Goal: Task Accomplishment & Management: Use online tool/utility

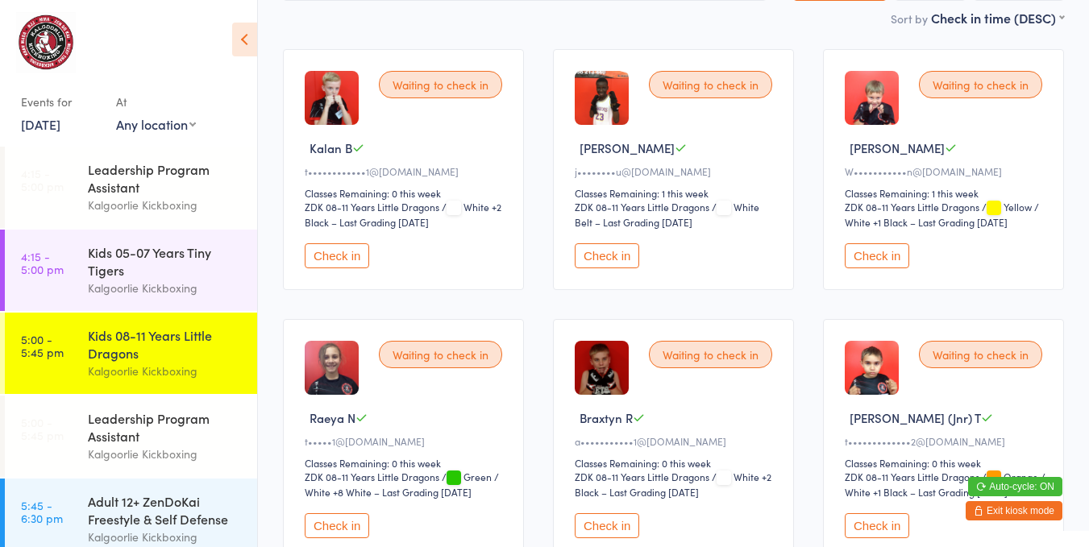
scroll to position [145, 0]
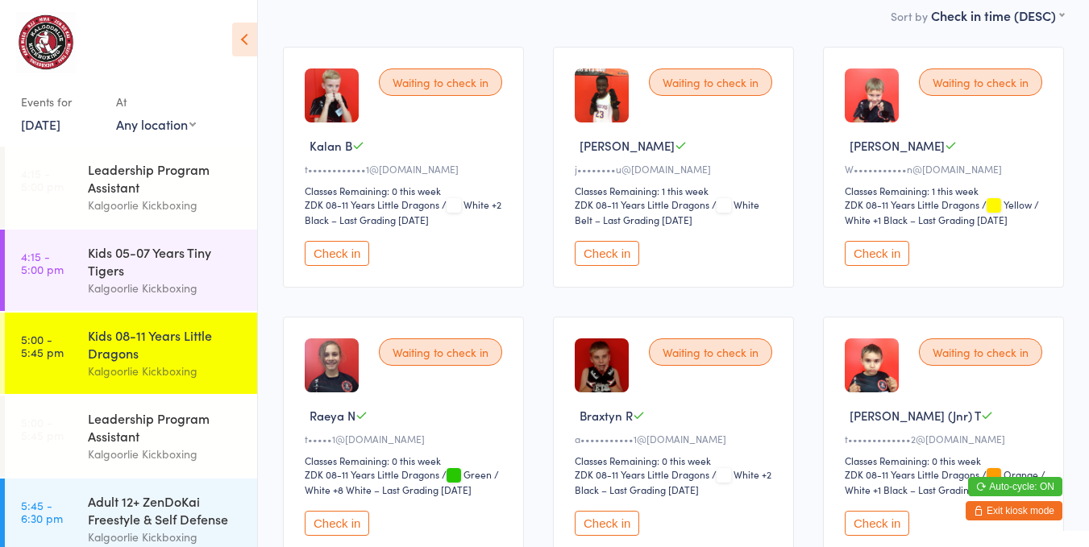
click at [606, 241] on button "Check in" at bounding box center [606, 253] width 64 height 25
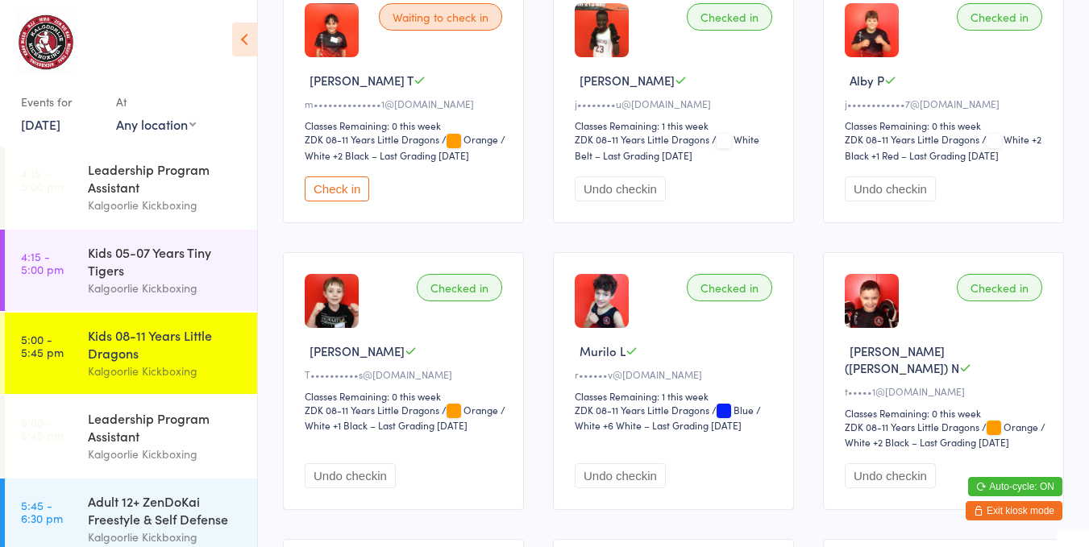
scroll to position [757, 0]
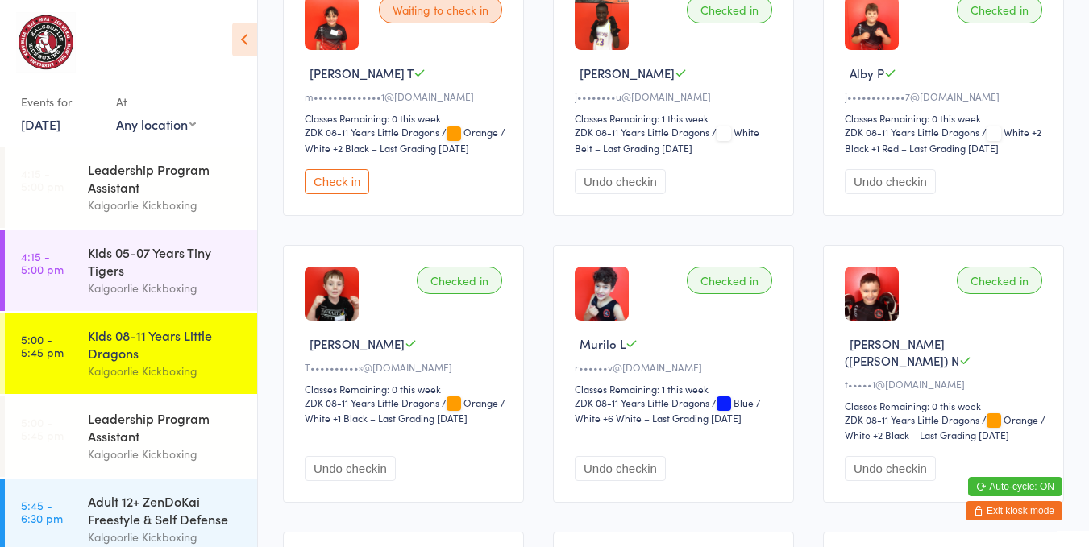
click at [356, 180] on button "Check in" at bounding box center [337, 181] width 64 height 25
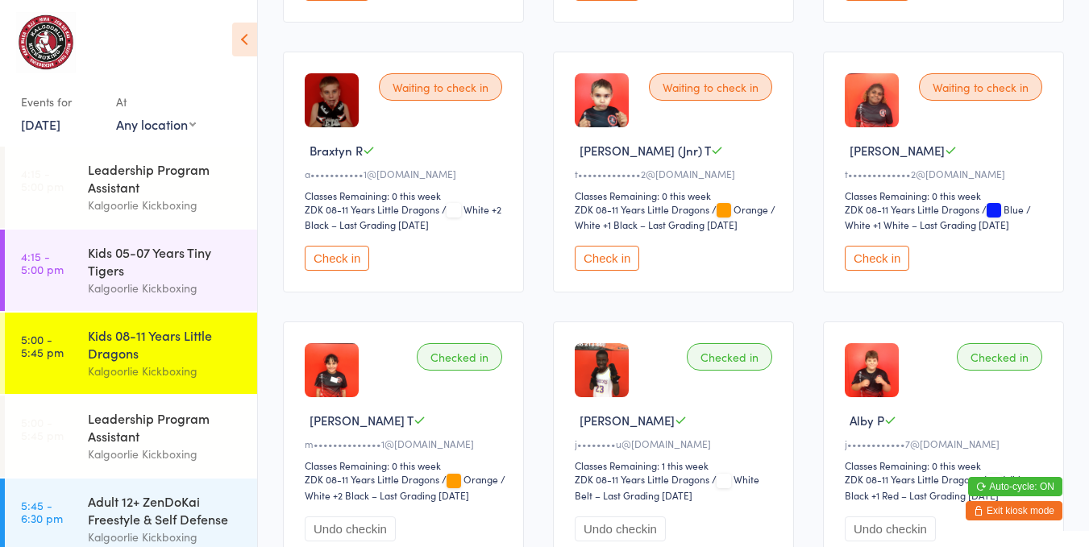
scroll to position [405, 0]
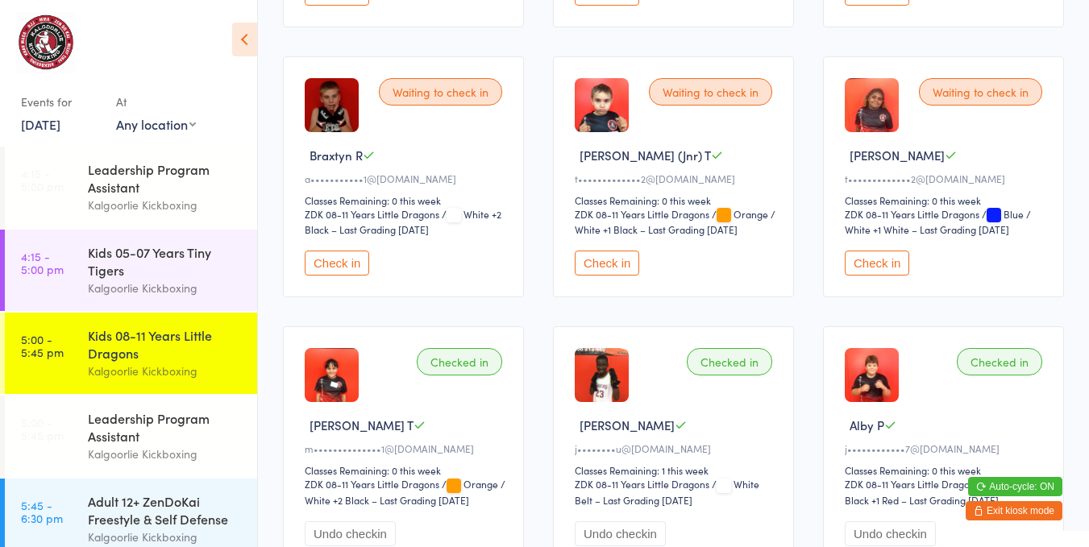
click at [597, 251] on button "Check in" at bounding box center [606, 263] width 64 height 25
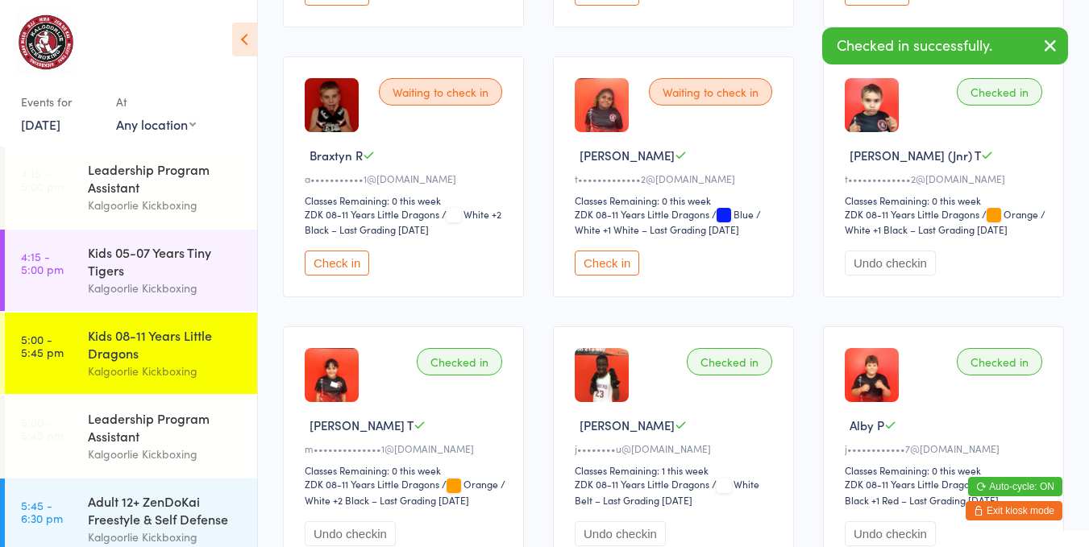
click at [595, 262] on button "Check in" at bounding box center [606, 263] width 64 height 25
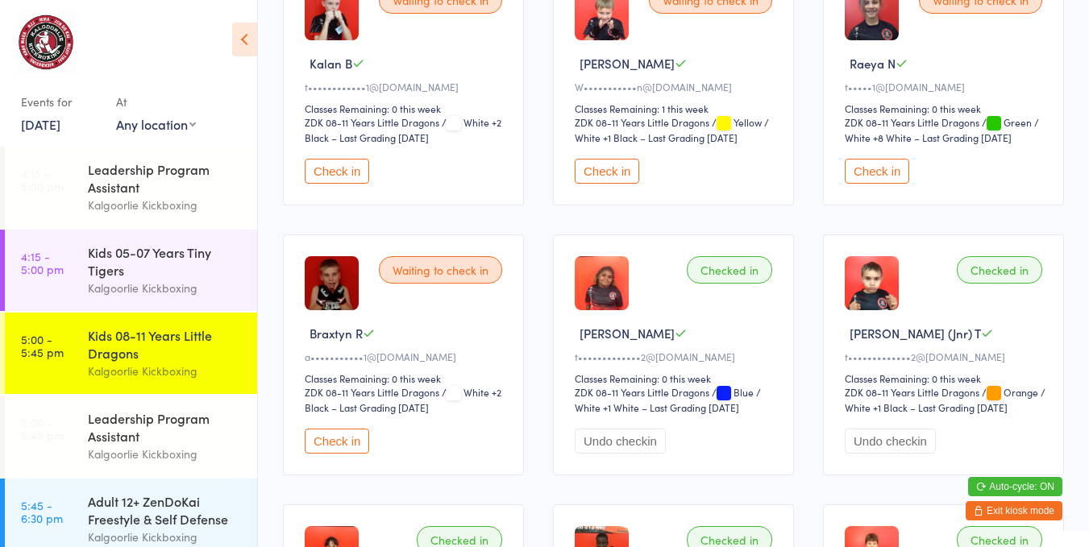
scroll to position [228, 0]
click at [126, 272] on div "Kids 05-07 Years Tiny Tigers" at bounding box center [166, 260] width 156 height 35
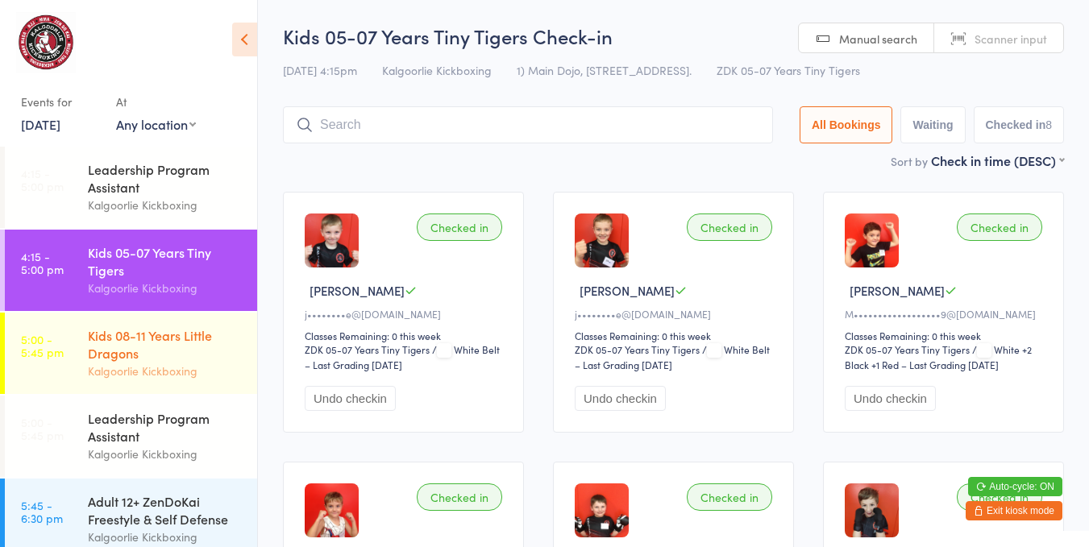
click at [126, 340] on div "Kids 08-11 Years Little Dragons" at bounding box center [166, 343] width 156 height 35
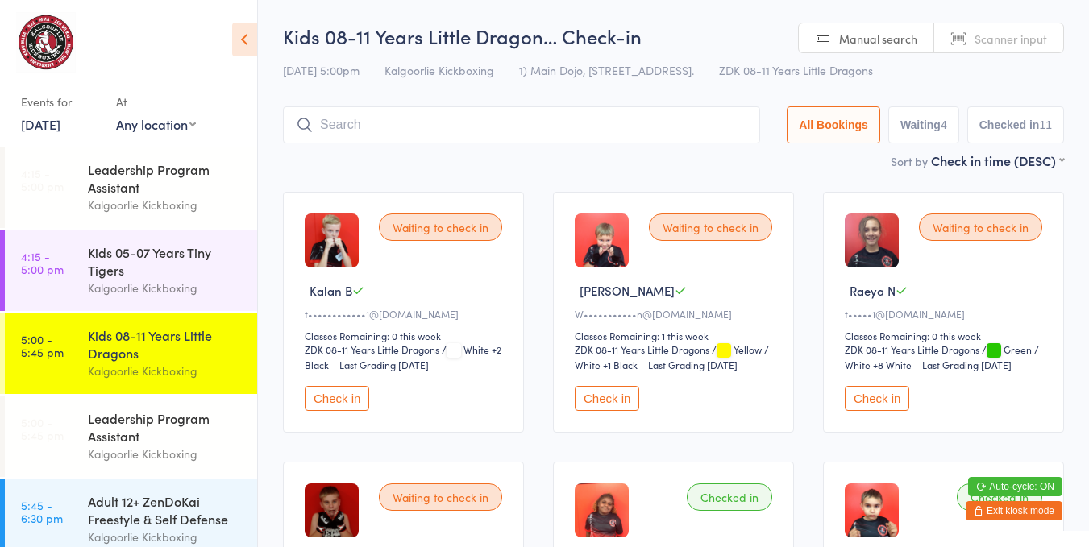
click at [587, 390] on button "Check in" at bounding box center [606, 398] width 64 height 25
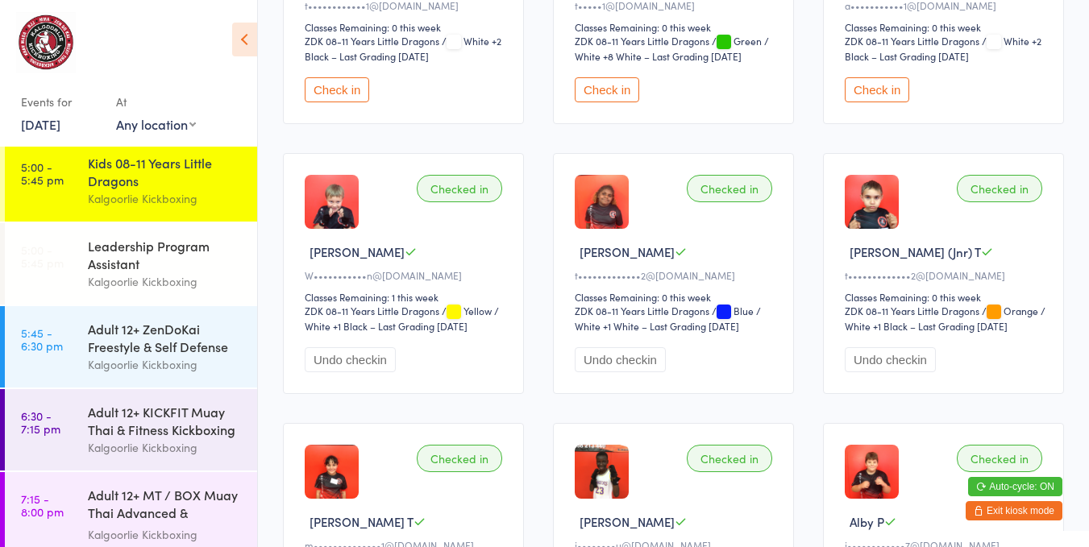
scroll to position [189, 0]
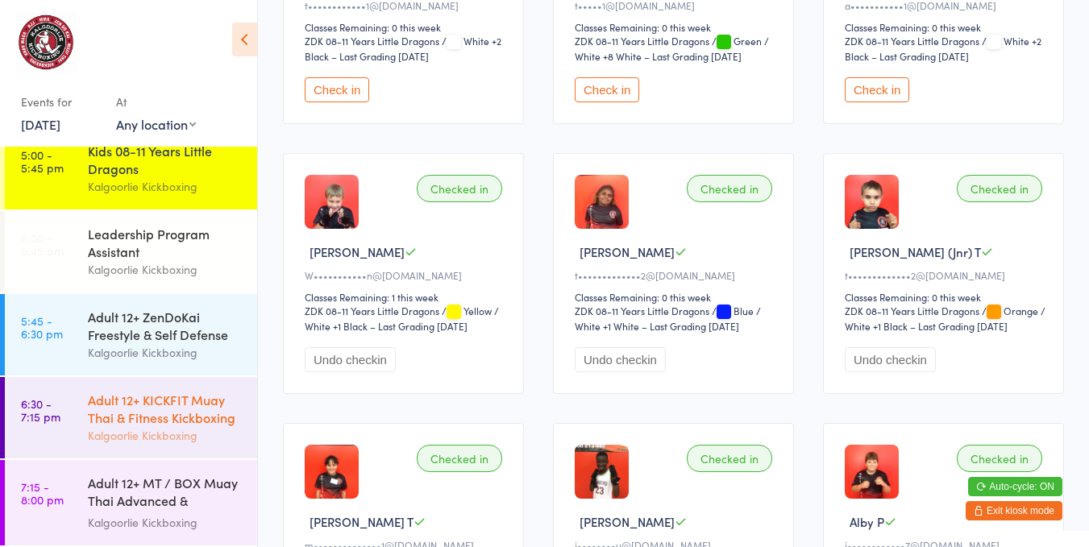
click at [174, 391] on div "Adult 12+ KICKFIT Muay Thai & Fitness Kickboxing" at bounding box center [166, 408] width 156 height 35
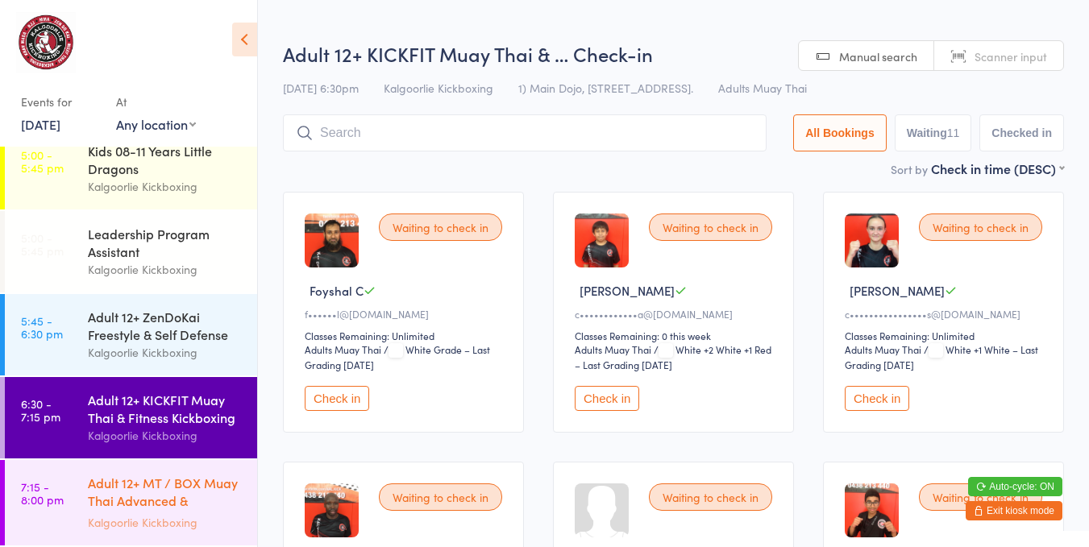
click at [164, 471] on div "Adult 12+ MT / BOX Muay Thai Advanced & SPARRING Kalgoorlie Kickboxing" at bounding box center [172, 502] width 169 height 85
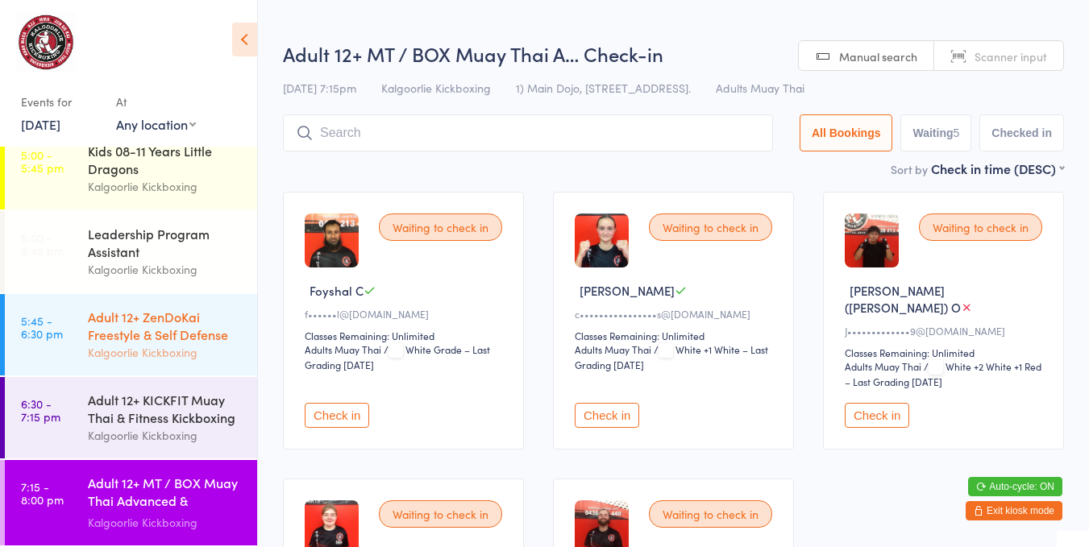
click at [172, 330] on div "Adult 12+ ZenDoKai Freestyle & Self Defense" at bounding box center [166, 325] width 156 height 35
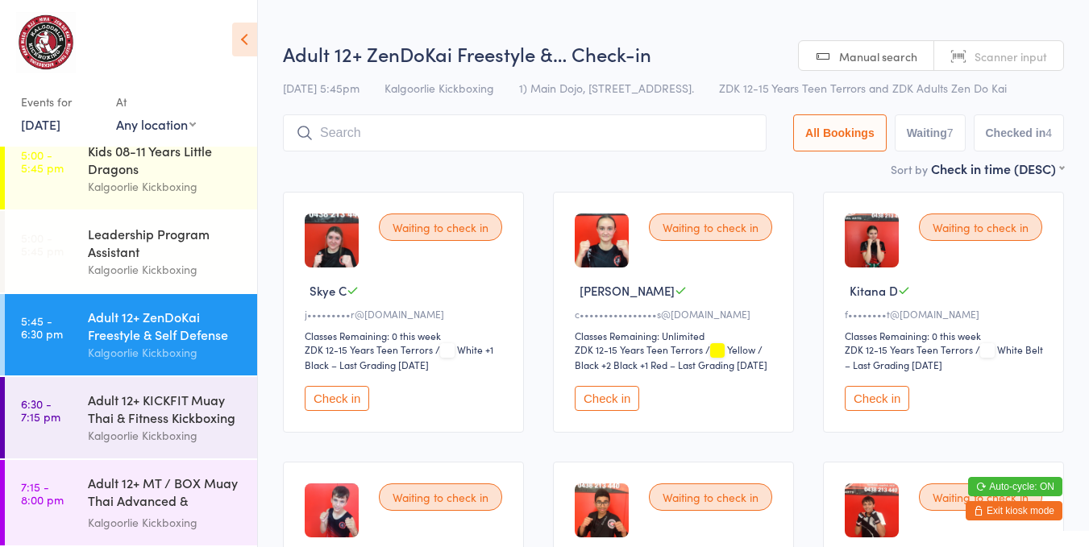
click at [342, 411] on button "Check in" at bounding box center [337, 398] width 64 height 25
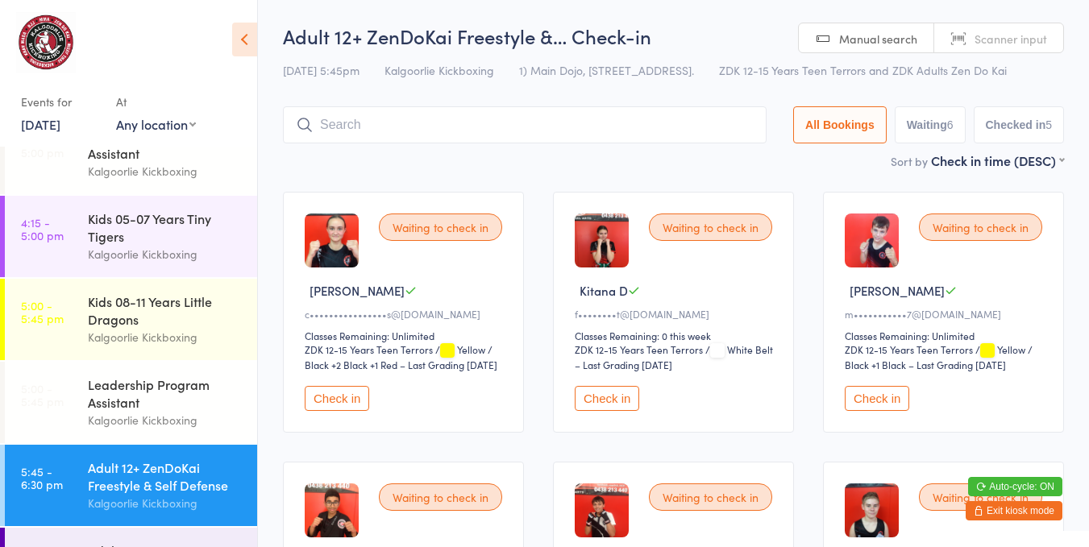
scroll to position [39, 0]
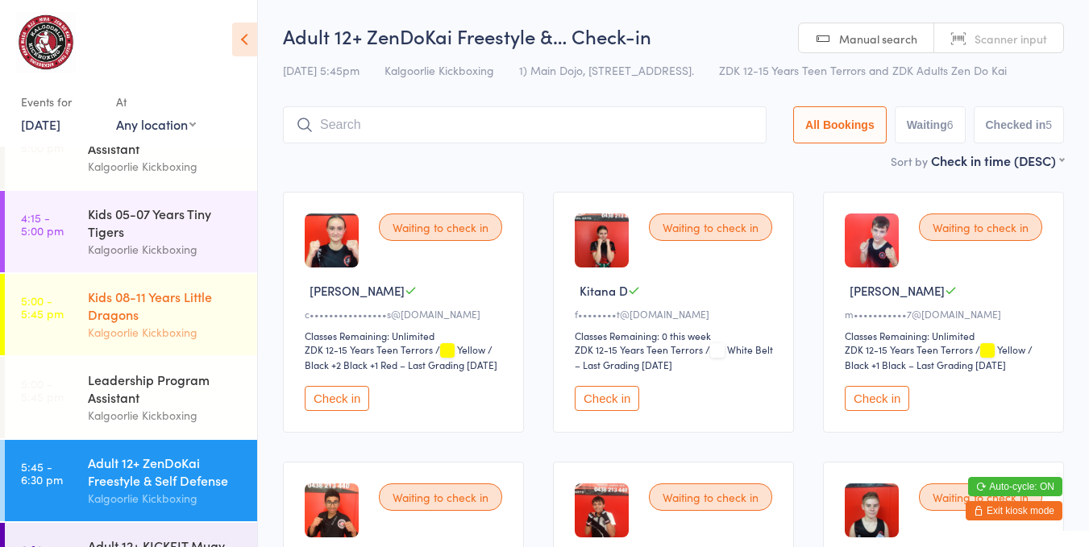
click at [162, 301] on div "Kids 08-11 Years Little Dragons" at bounding box center [166, 305] width 156 height 35
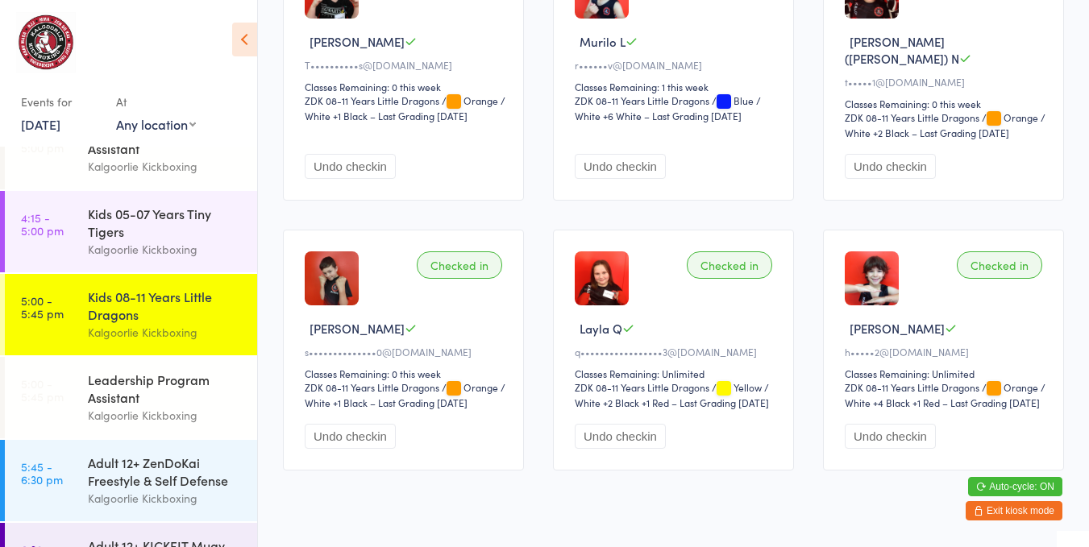
scroll to position [1075, 0]
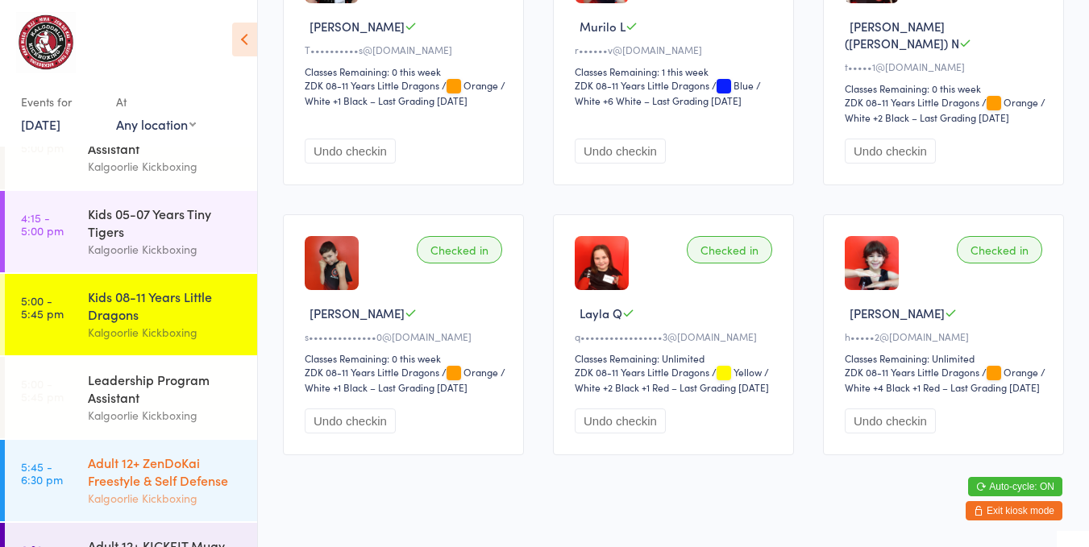
click at [162, 454] on div "Adult 12+ ZenDoKai Freestyle & Self Defense" at bounding box center [166, 471] width 156 height 35
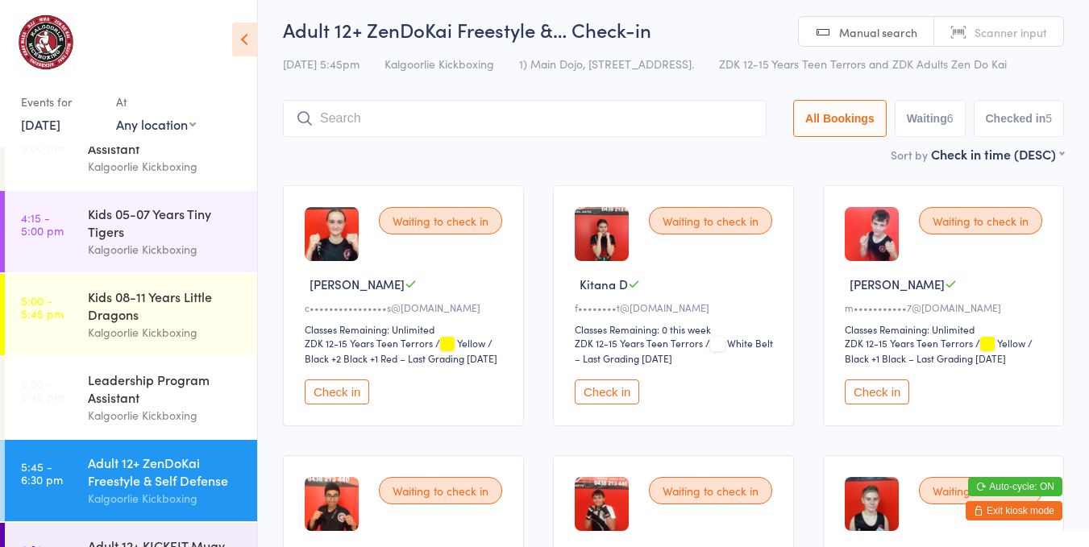
scroll to position [15, 0]
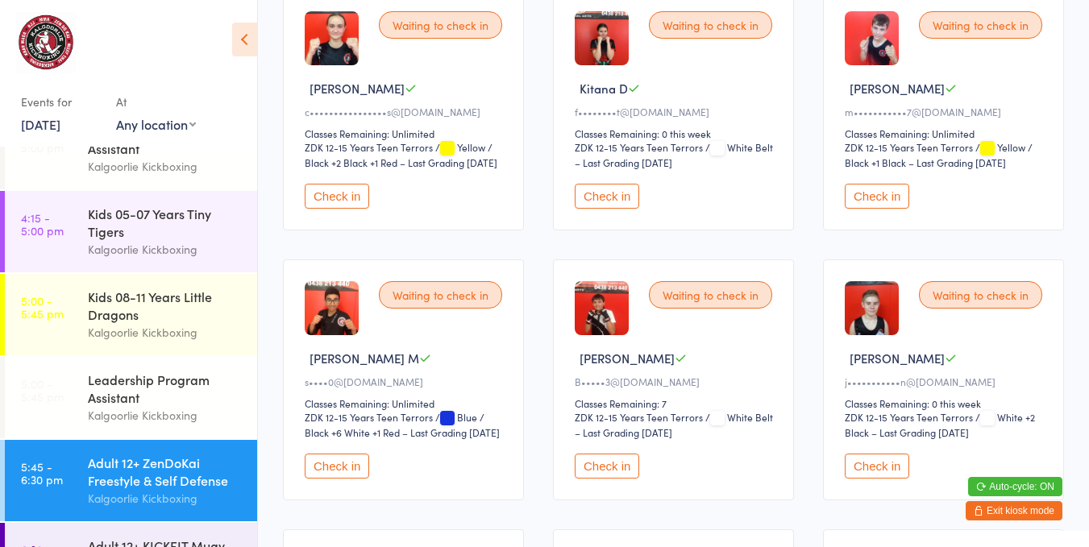
scroll to position [218, 0]
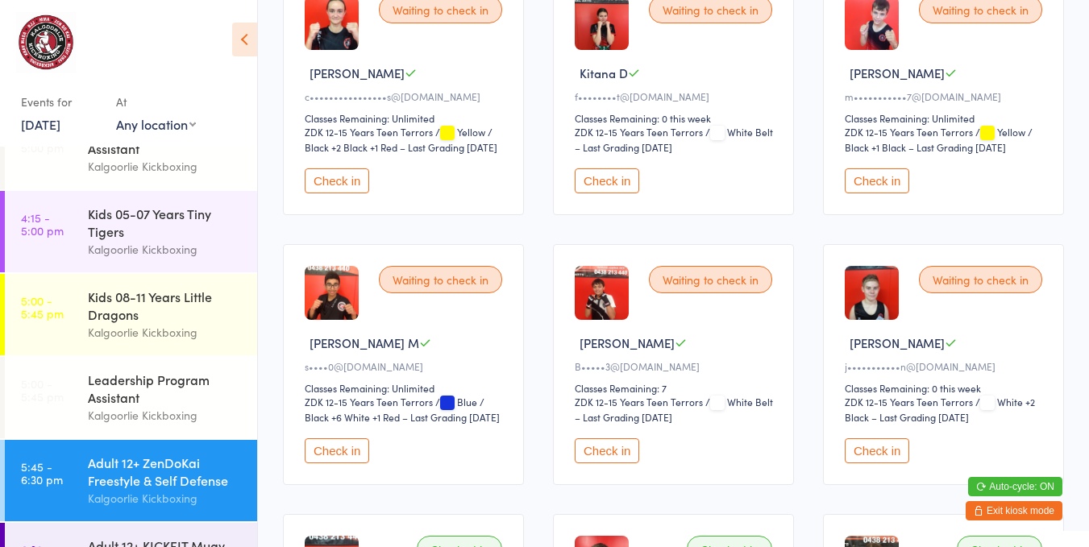
click at [620, 449] on button "Check in" at bounding box center [606, 450] width 64 height 25
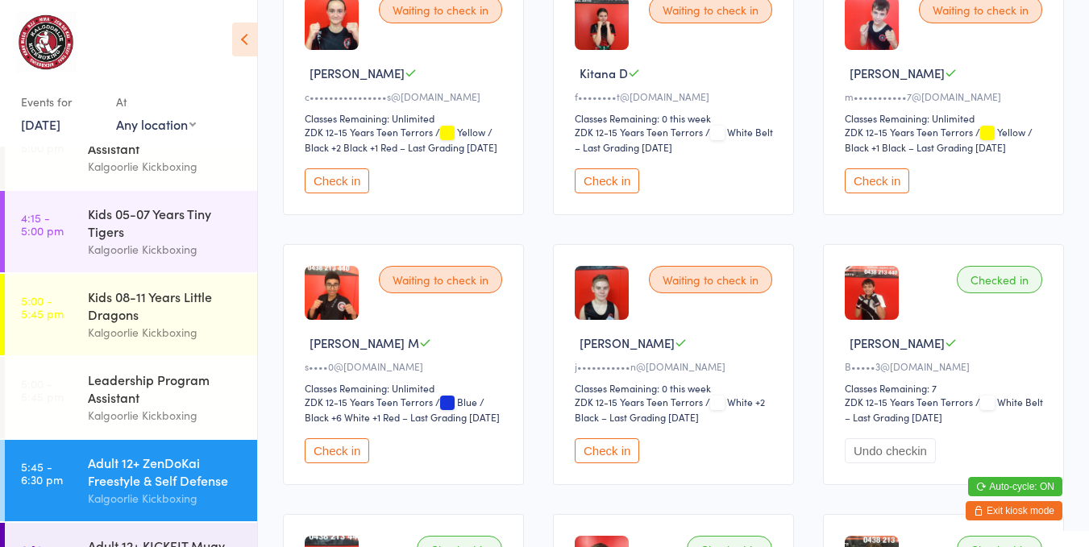
click at [129, 484] on div "Adult 12+ ZenDoKai Freestyle & Self Defense" at bounding box center [166, 471] width 156 height 35
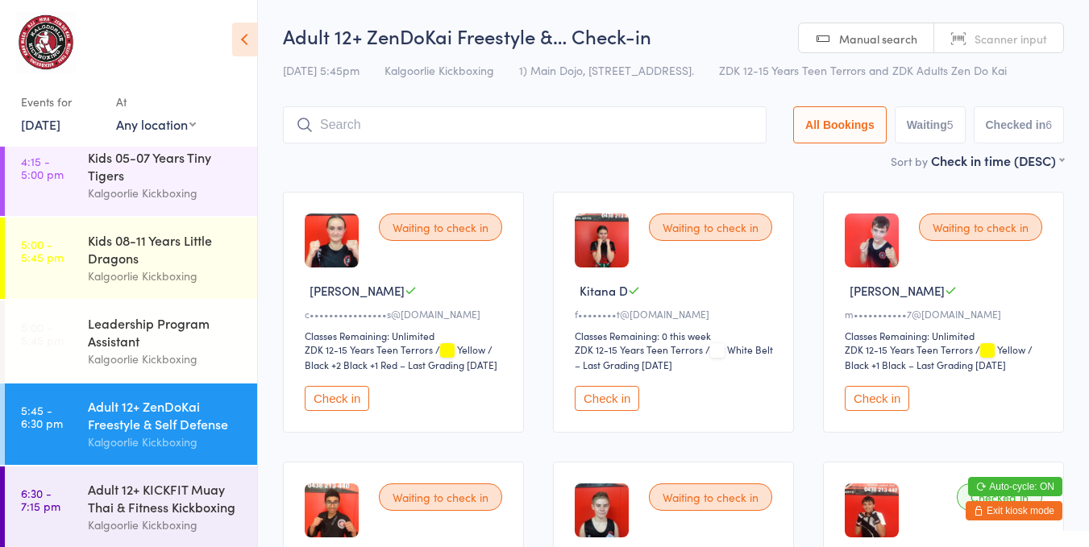
scroll to position [189, 0]
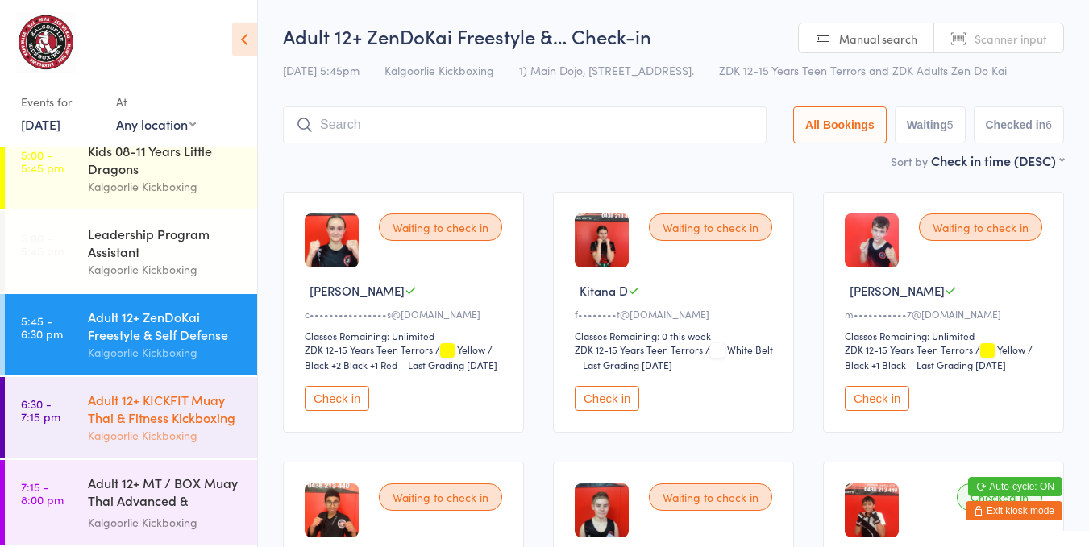
click at [163, 397] on div "Adult 12+ KICKFIT Muay Thai & Fitness Kickboxing" at bounding box center [166, 408] width 156 height 35
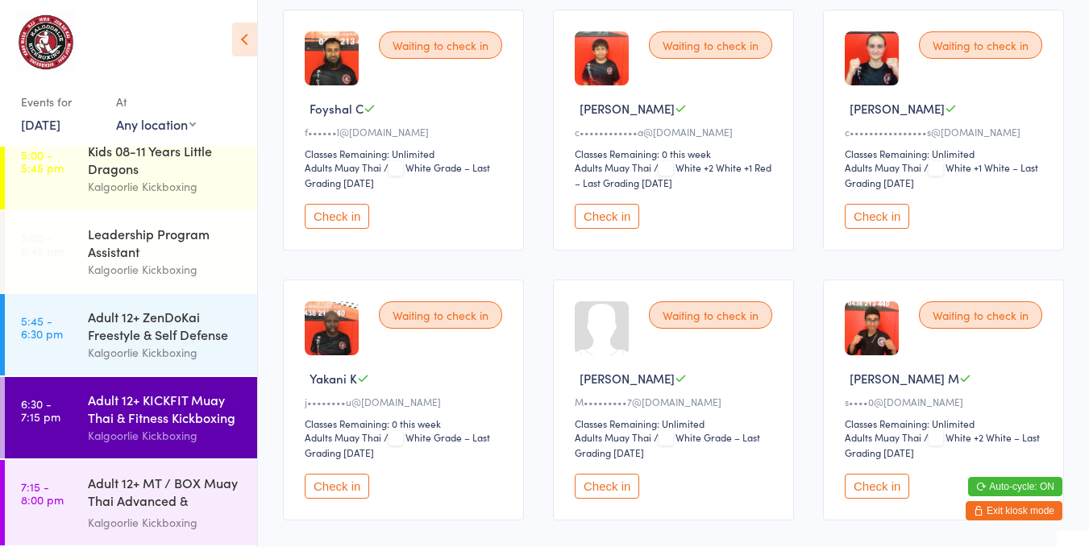
scroll to position [186, 0]
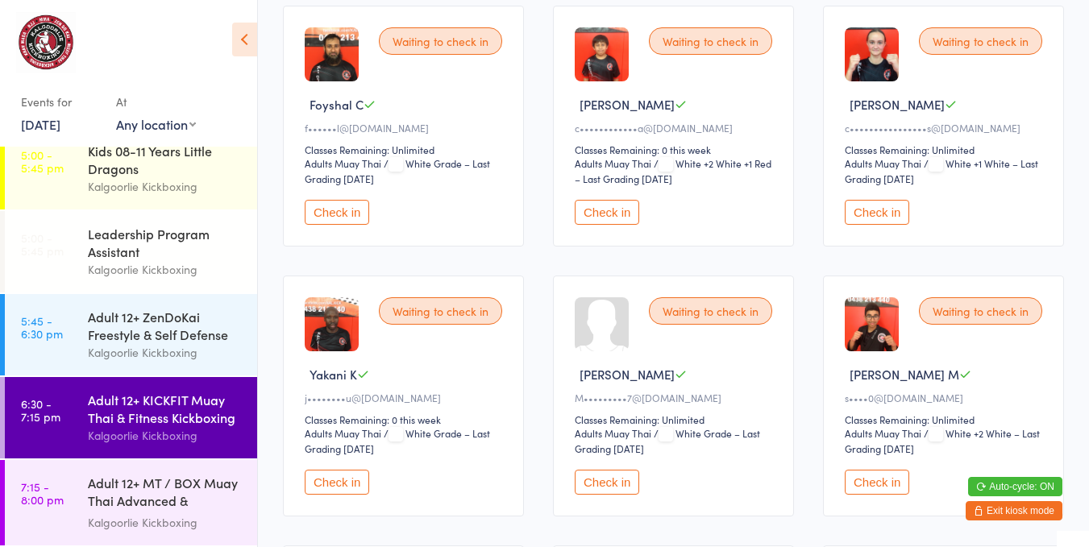
click at [343, 475] on button "Check in" at bounding box center [337, 482] width 64 height 25
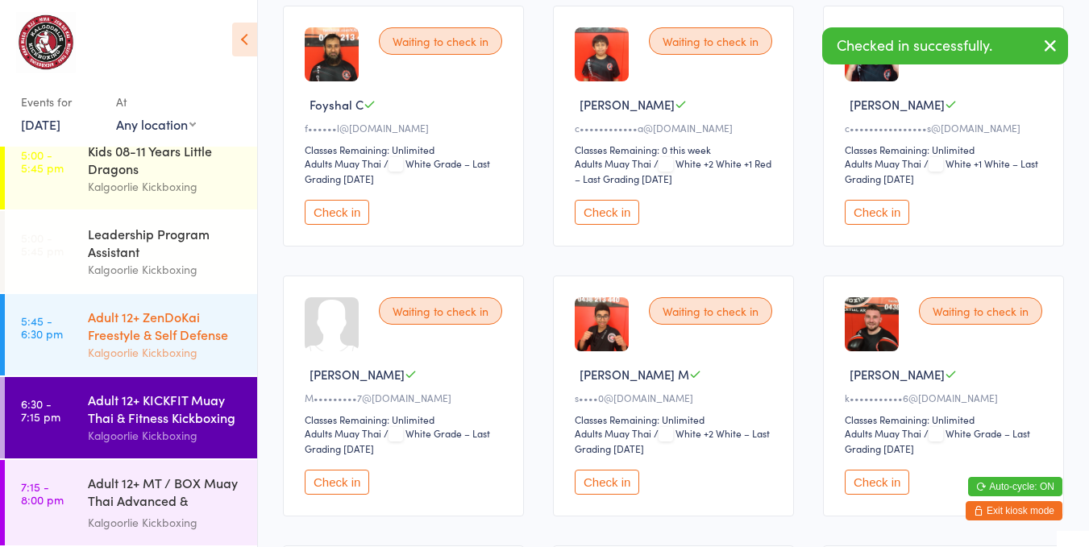
click at [147, 318] on div "Adult 12+ ZenDoKai Freestyle & Self Defense" at bounding box center [166, 325] width 156 height 35
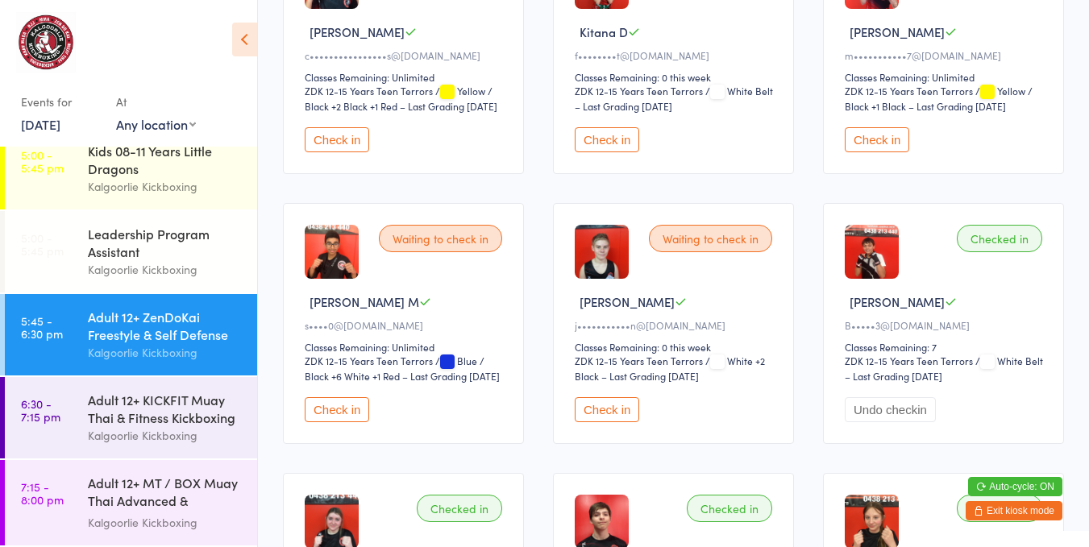
scroll to position [272, 0]
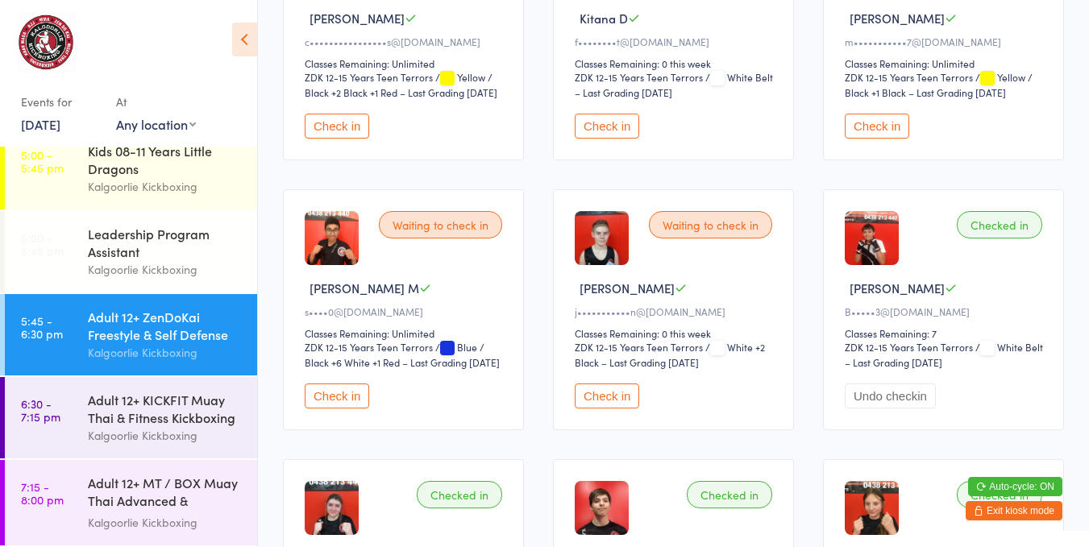
click at [615, 402] on button "Check in" at bounding box center [606, 396] width 64 height 25
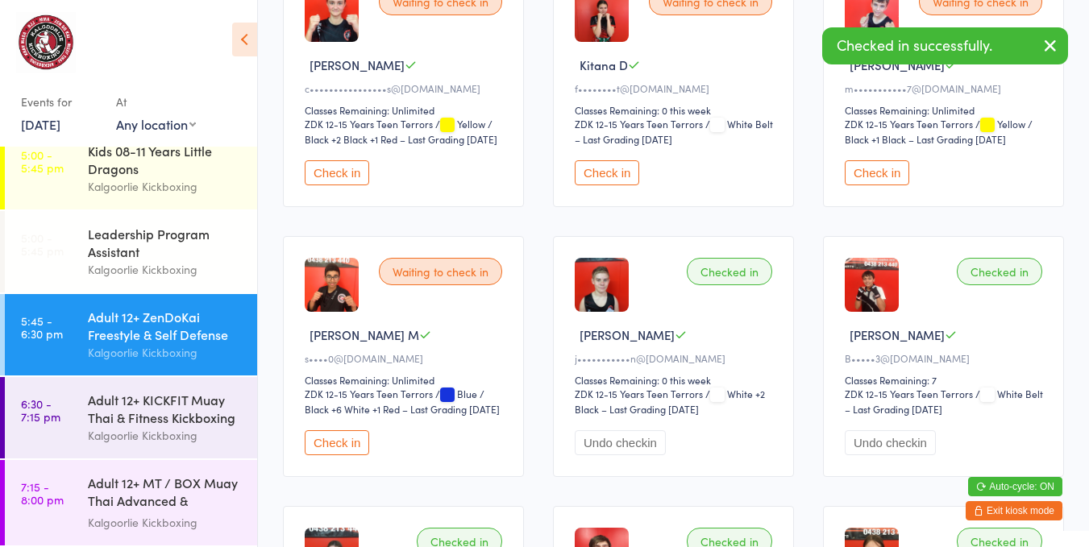
scroll to position [0, 0]
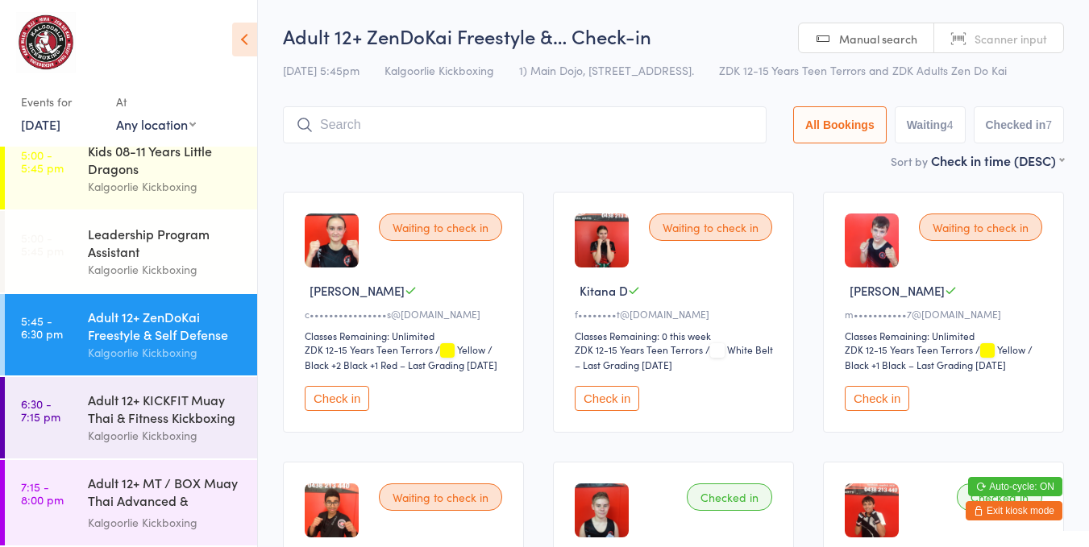
click at [596, 411] on button "Check in" at bounding box center [606, 398] width 64 height 25
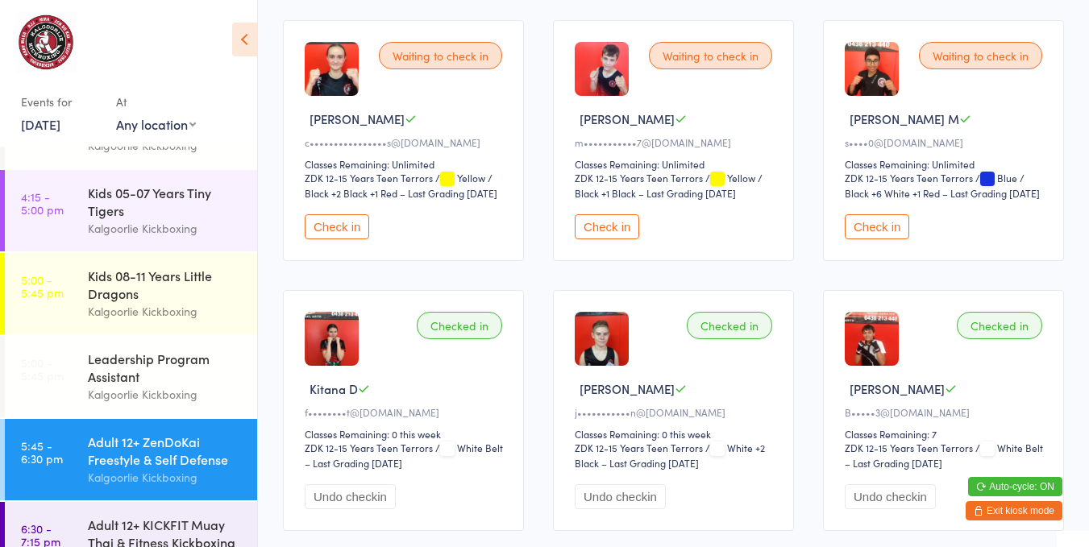
scroll to position [51, 0]
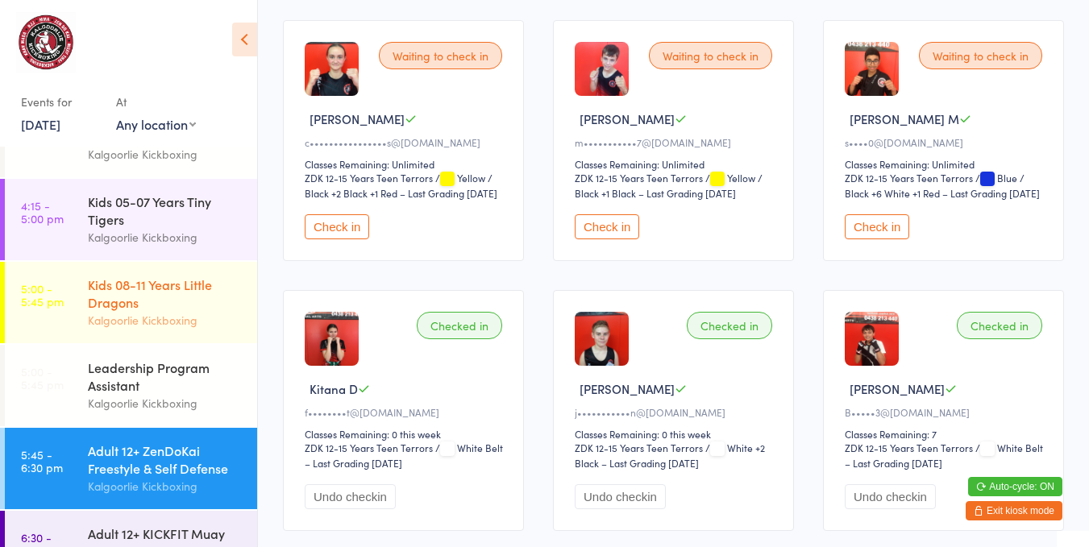
click at [163, 285] on div "Kids 08-11 Years Little Dragons" at bounding box center [166, 293] width 156 height 35
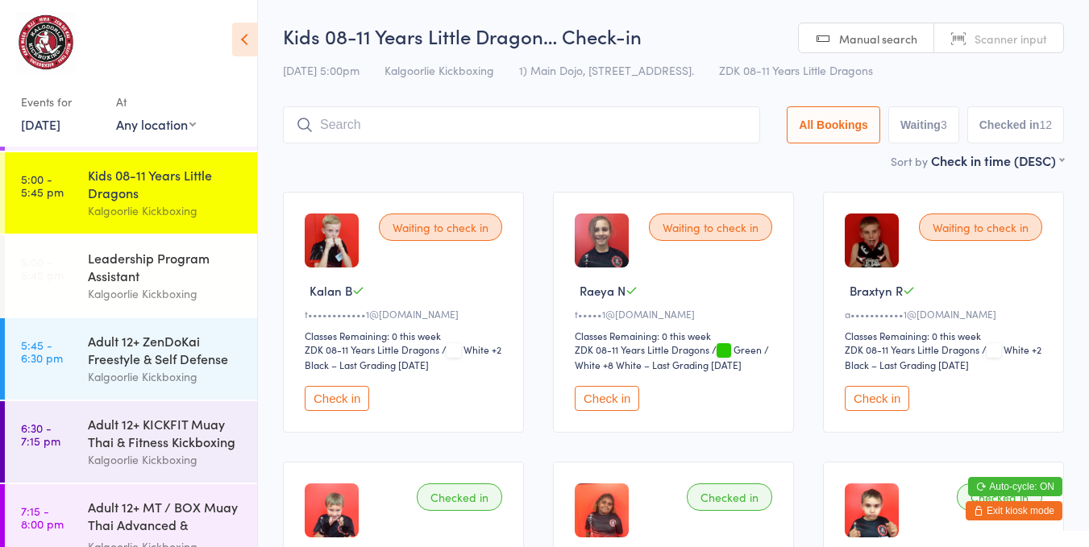
scroll to position [189, 0]
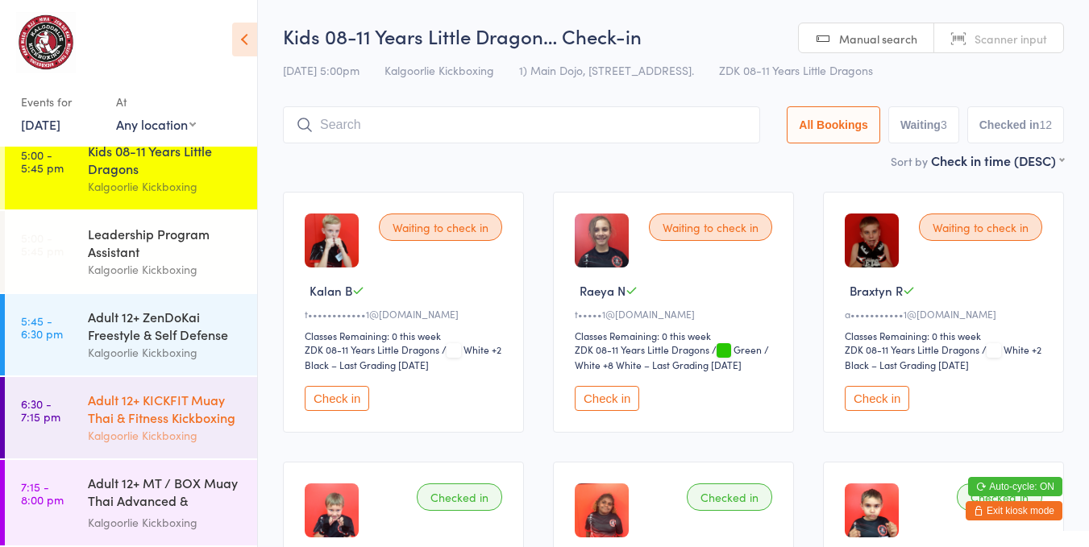
click at [72, 402] on link "6:30 - 7:15 pm Adult 12+ KICKFIT Muay Thai & Fitness Kickboxing Kalgoorlie Kick…" at bounding box center [131, 417] width 252 height 81
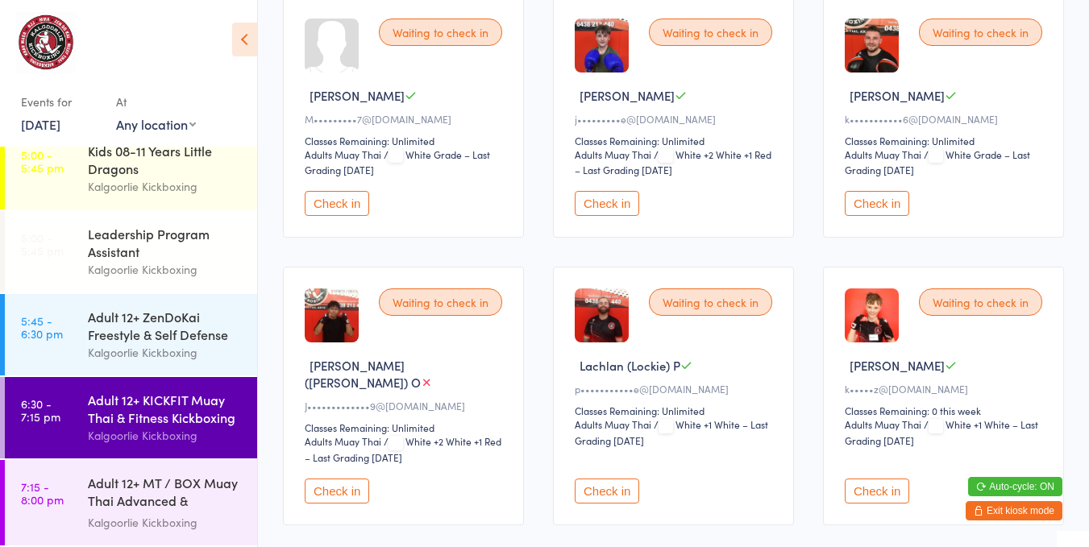
scroll to position [469, 0]
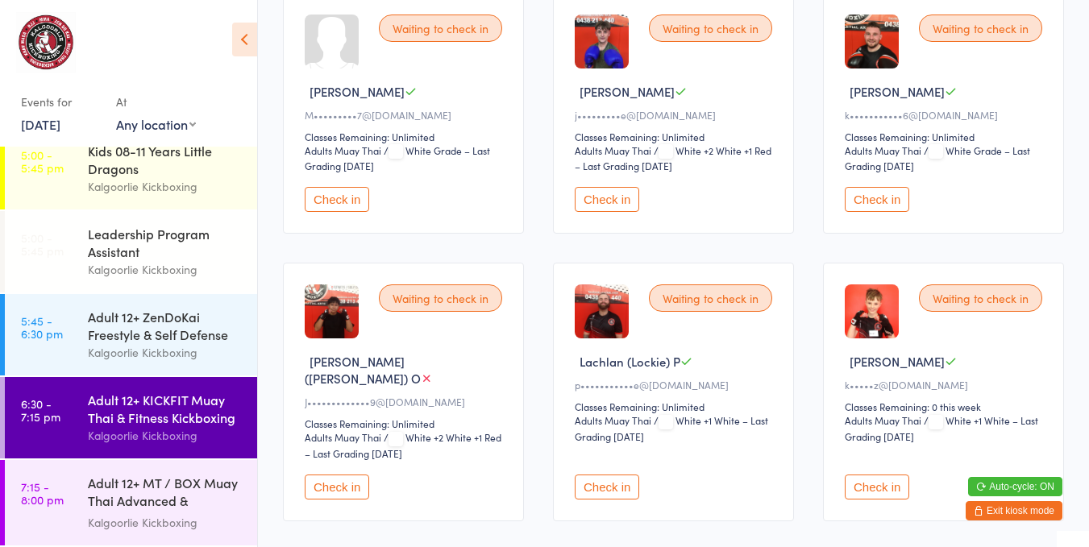
click at [331, 475] on button "Check in" at bounding box center [337, 487] width 64 height 25
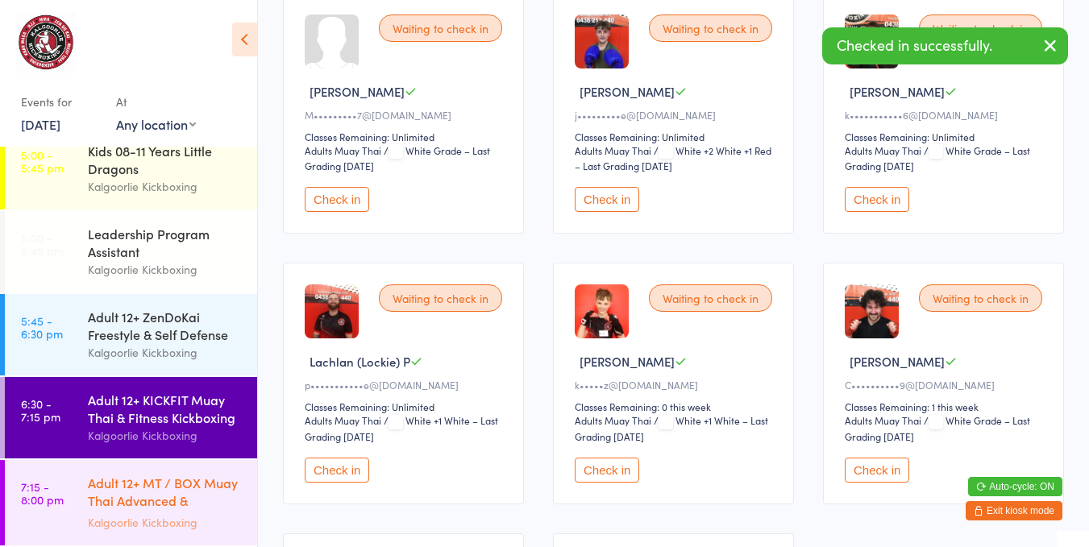
click at [94, 491] on div "Adult 12+ MT / BOX Muay Thai Advanced & SPARRING" at bounding box center [166, 493] width 156 height 39
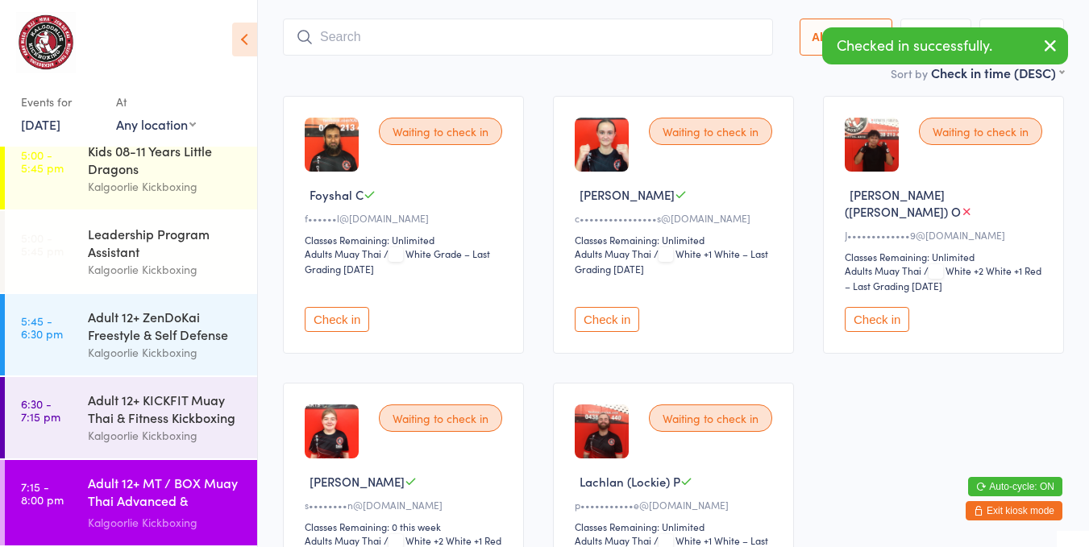
scroll to position [122, 0]
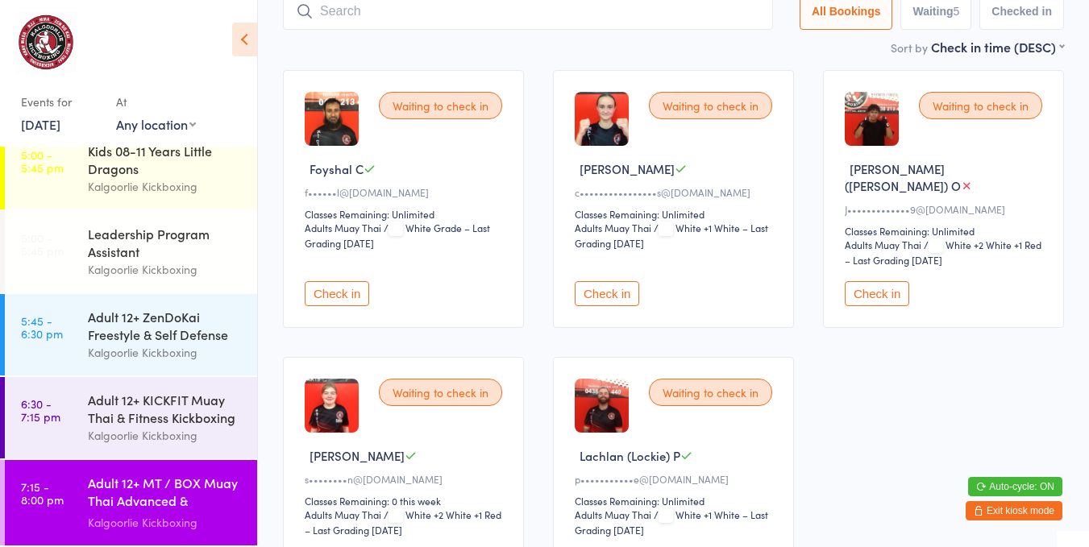
click at [876, 281] on button "Check in" at bounding box center [876, 293] width 64 height 25
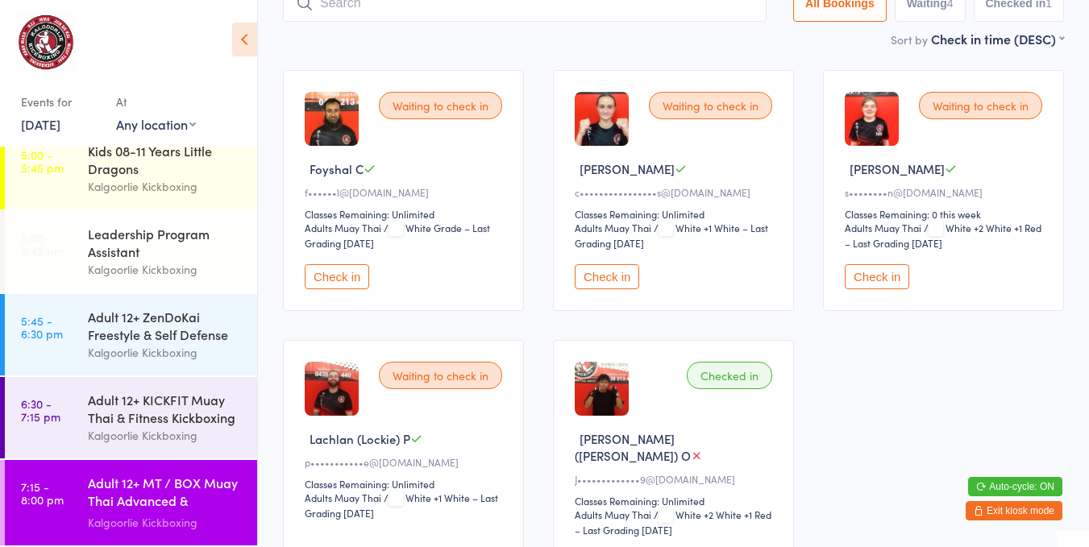
click at [200, 392] on div "Adult 12+ KICKFIT Muay Thai & Fitness Kickboxing" at bounding box center [166, 408] width 156 height 35
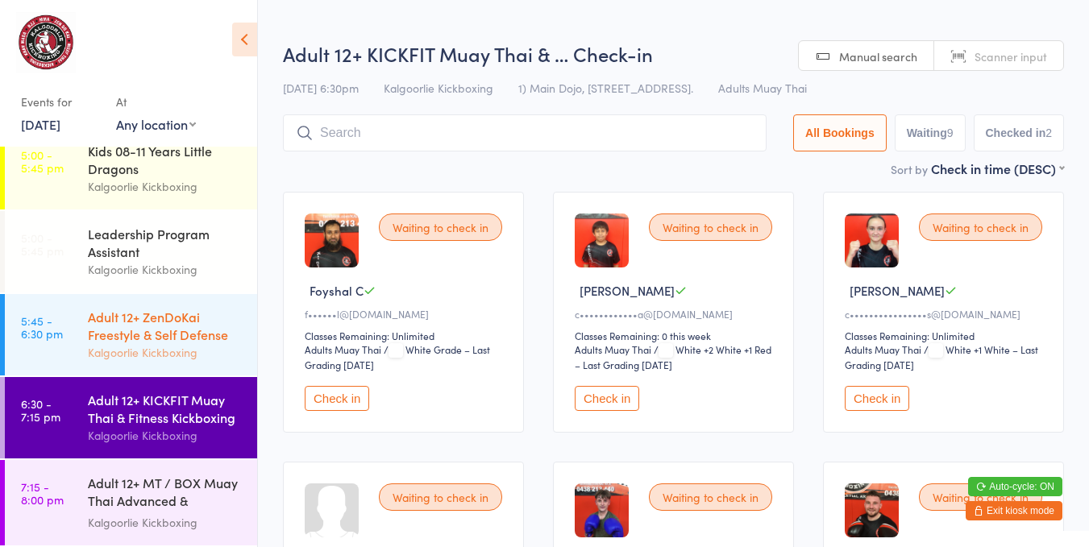
click at [185, 316] on div "Adult 12+ ZenDoKai Freestyle & Self Defense" at bounding box center [166, 325] width 156 height 35
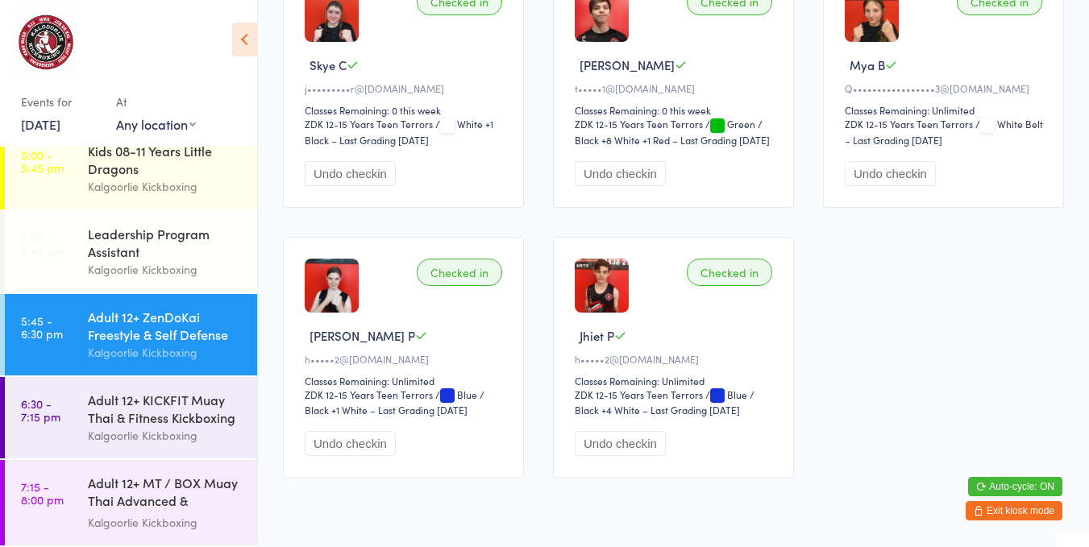
scroll to position [821, 0]
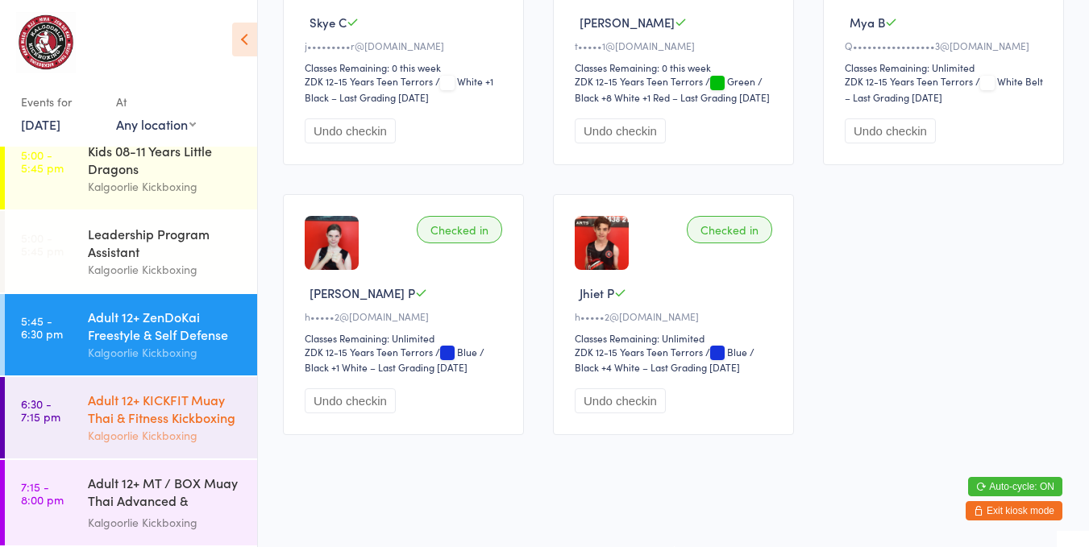
click at [189, 406] on div "Adult 12+ KICKFIT Muay Thai & Fitness Kickboxing" at bounding box center [166, 408] width 156 height 35
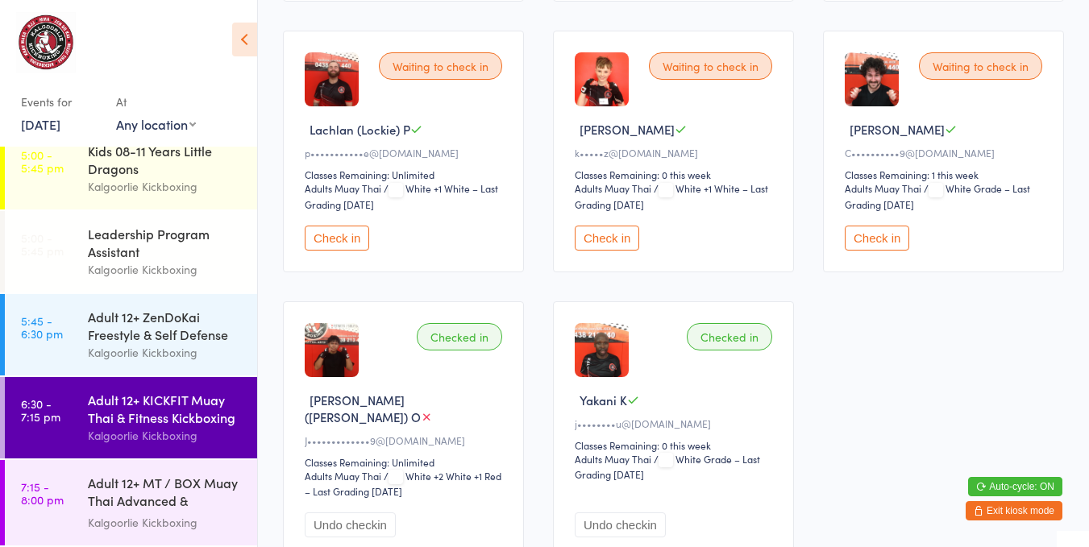
scroll to position [703, 0]
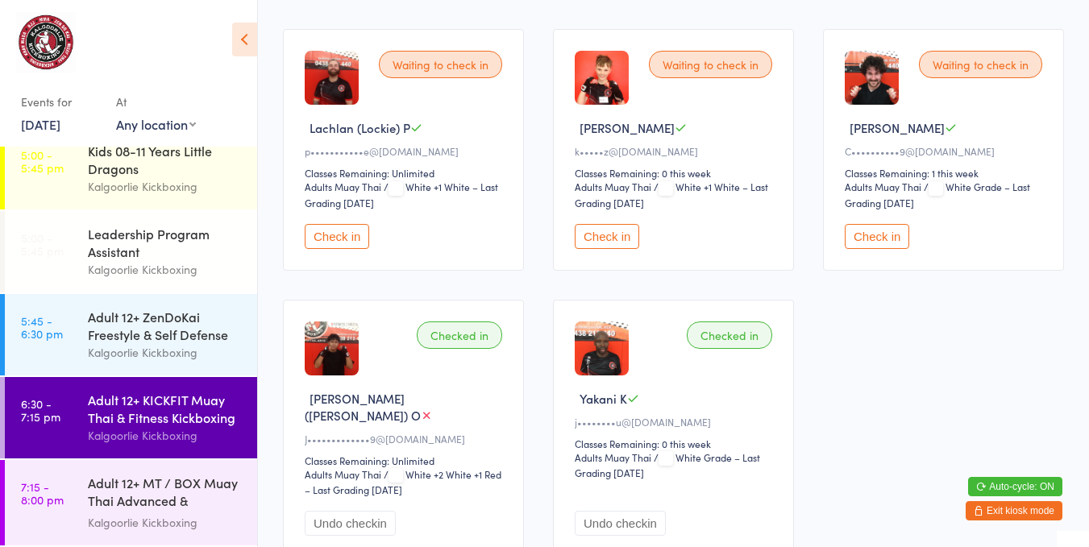
click at [869, 224] on button "Check in" at bounding box center [876, 236] width 64 height 25
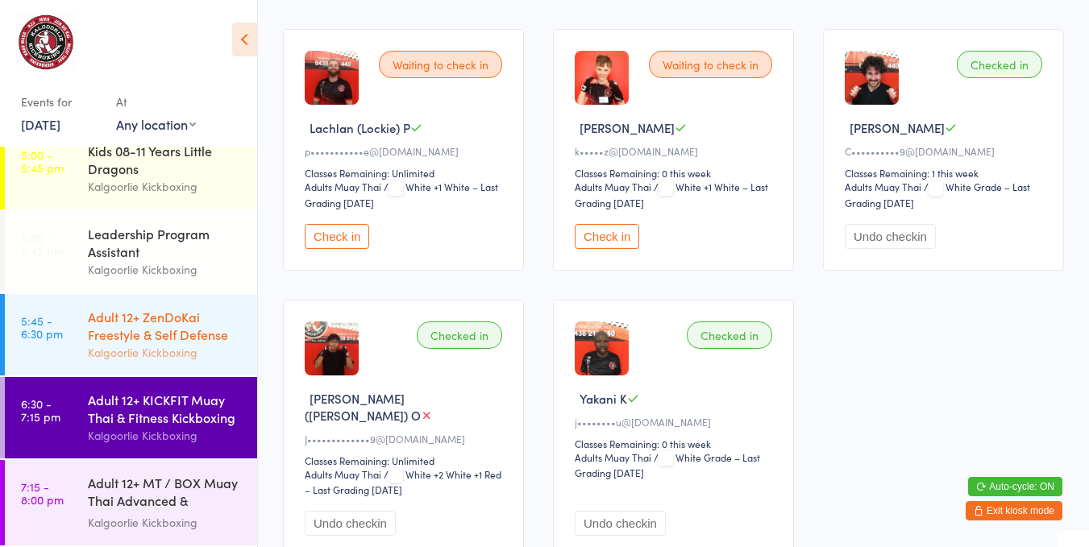
click at [138, 333] on div "Adult 12+ ZenDoKai Freestyle & Self Defense" at bounding box center [166, 325] width 156 height 35
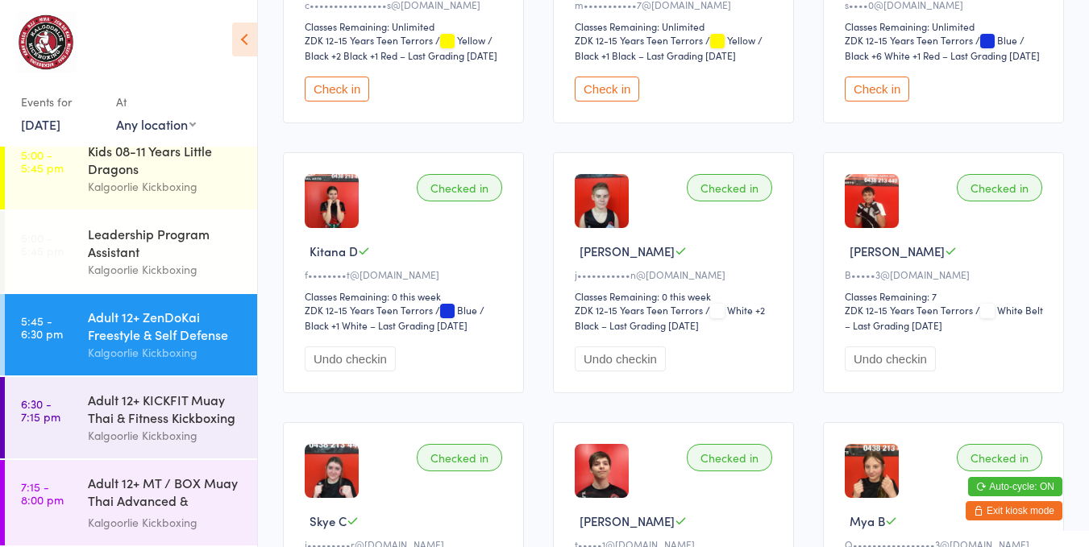
scroll to position [317, 0]
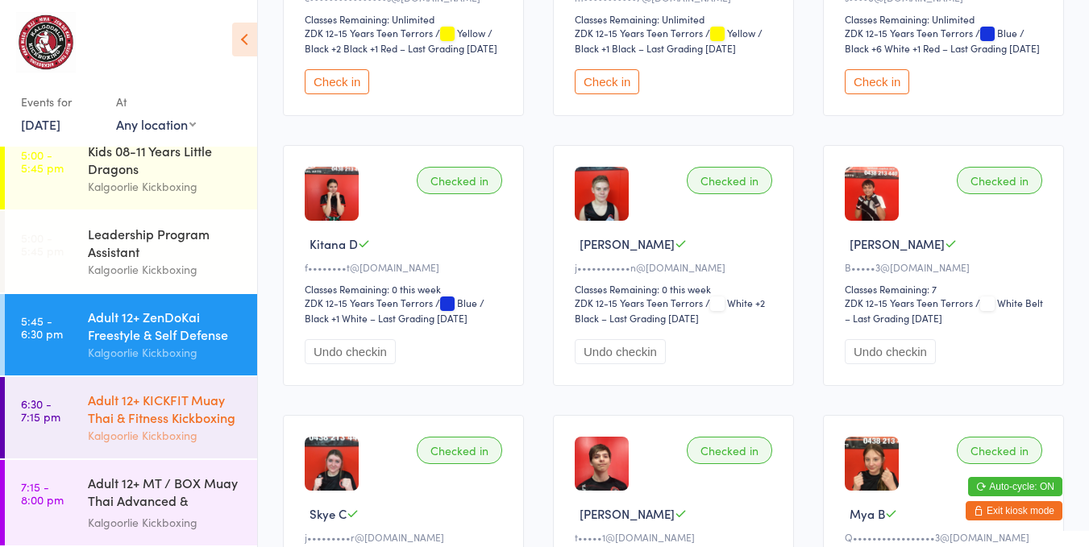
click at [133, 418] on div "Adult 12+ KICKFIT Muay Thai & Fitness Kickboxing" at bounding box center [166, 408] width 156 height 35
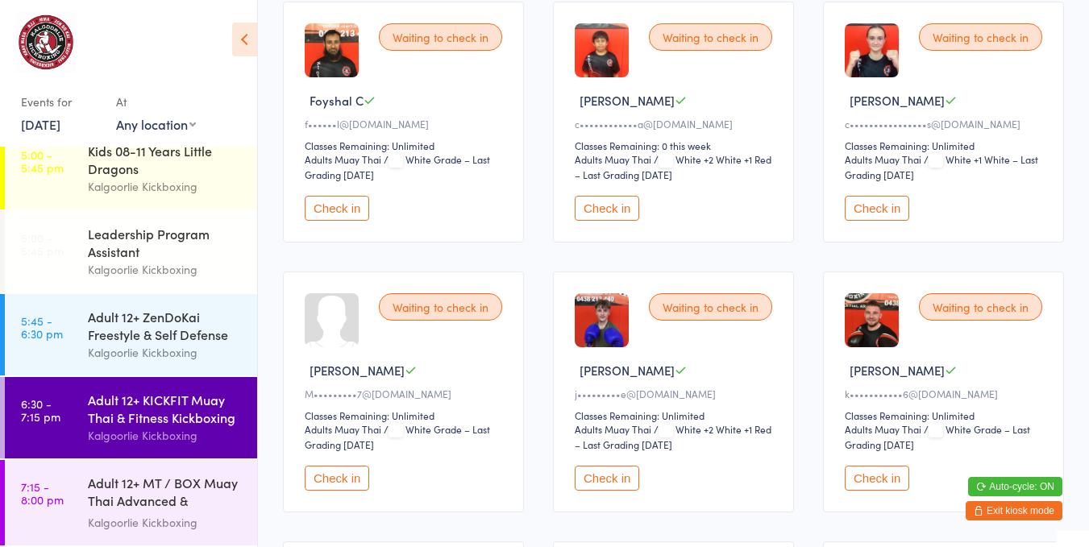
scroll to position [198, 0]
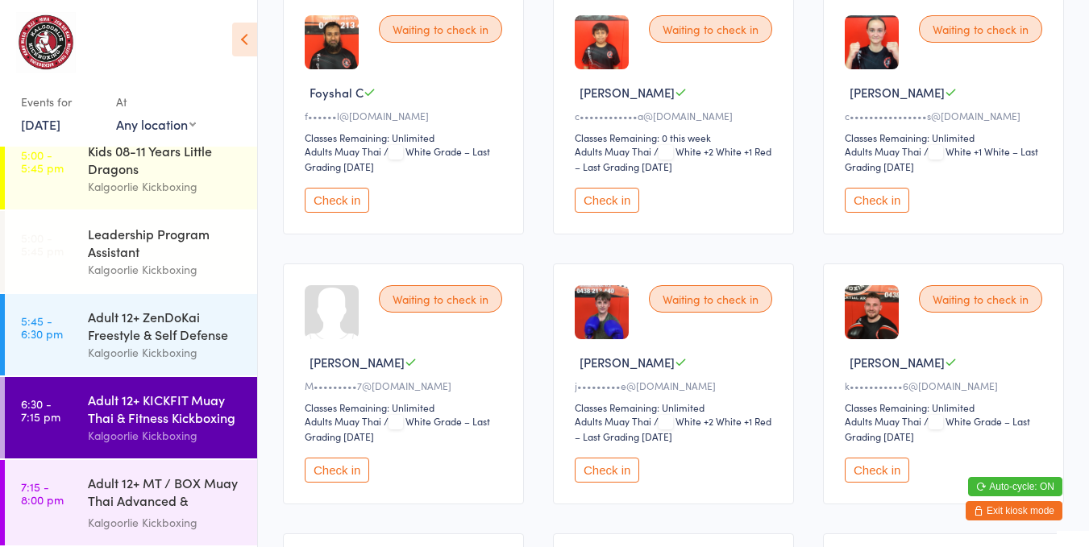
click at [614, 464] on button "Check in" at bounding box center [606, 470] width 64 height 25
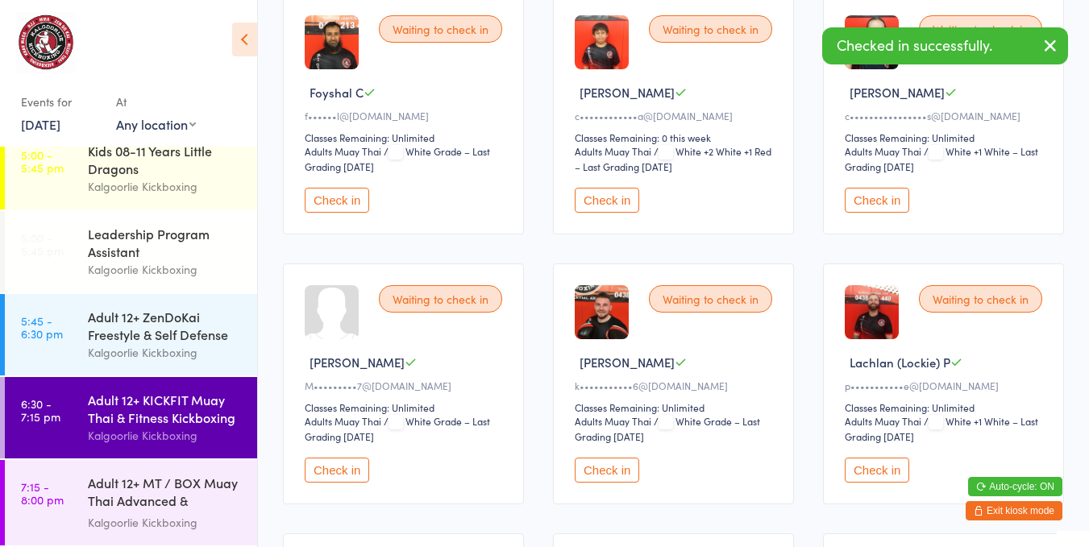
click at [616, 458] on button "Check in" at bounding box center [606, 470] width 64 height 25
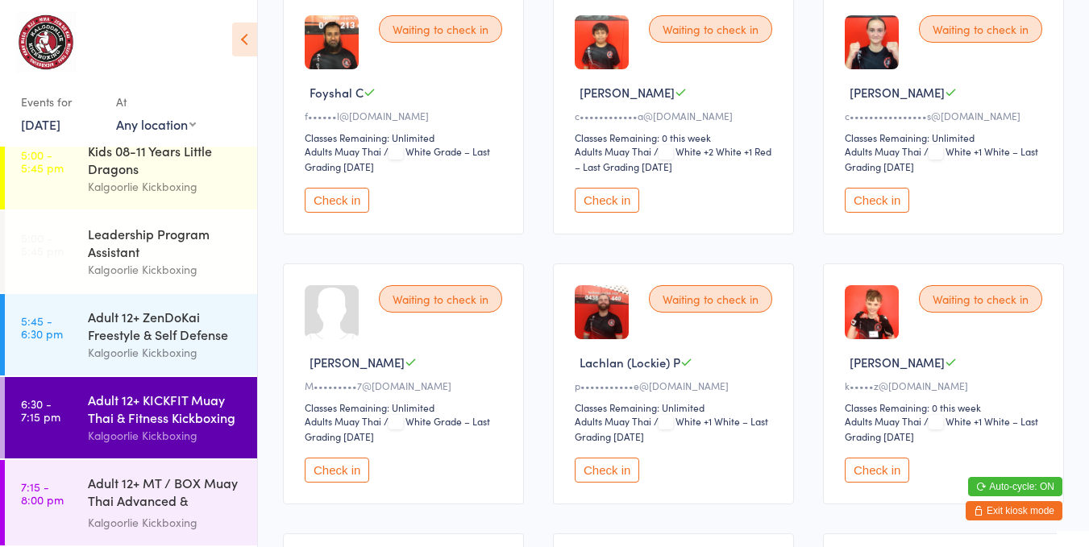
click at [343, 458] on button "Check in" at bounding box center [337, 470] width 64 height 25
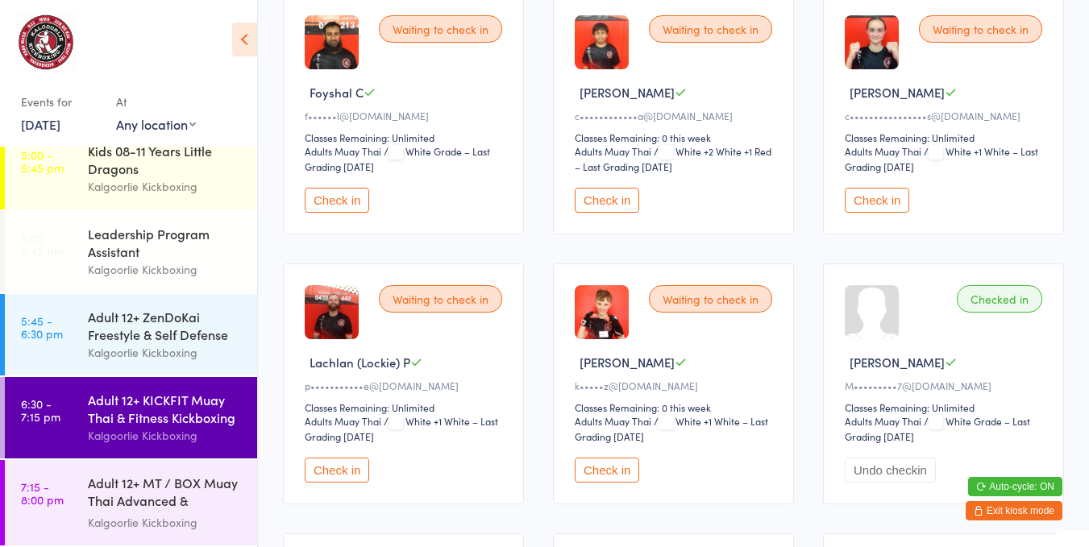
click at [624, 189] on button "Check in" at bounding box center [606, 200] width 64 height 25
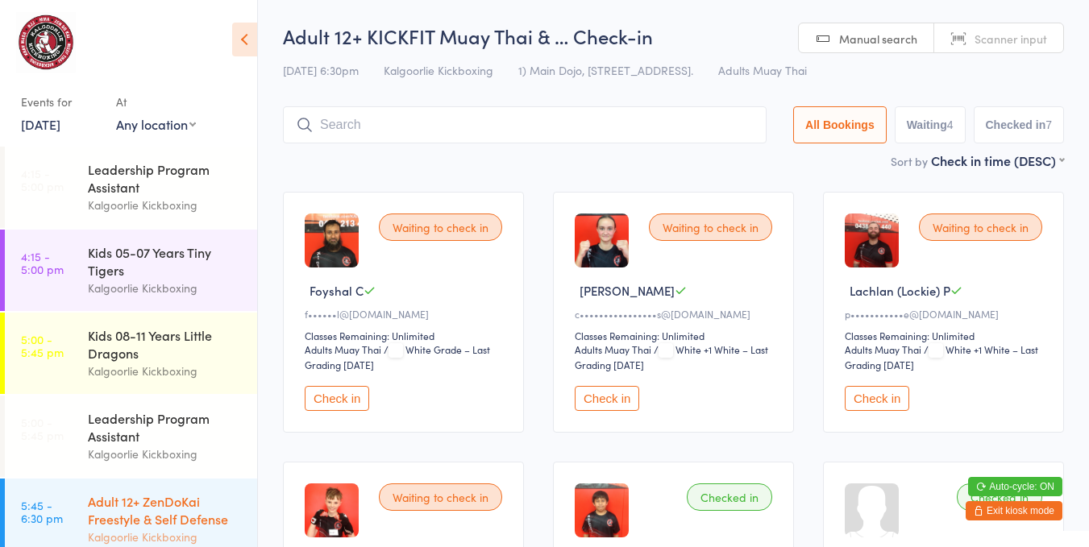
click at [141, 504] on div "Adult 12+ ZenDoKai Freestyle & Self Defense" at bounding box center [166, 509] width 156 height 35
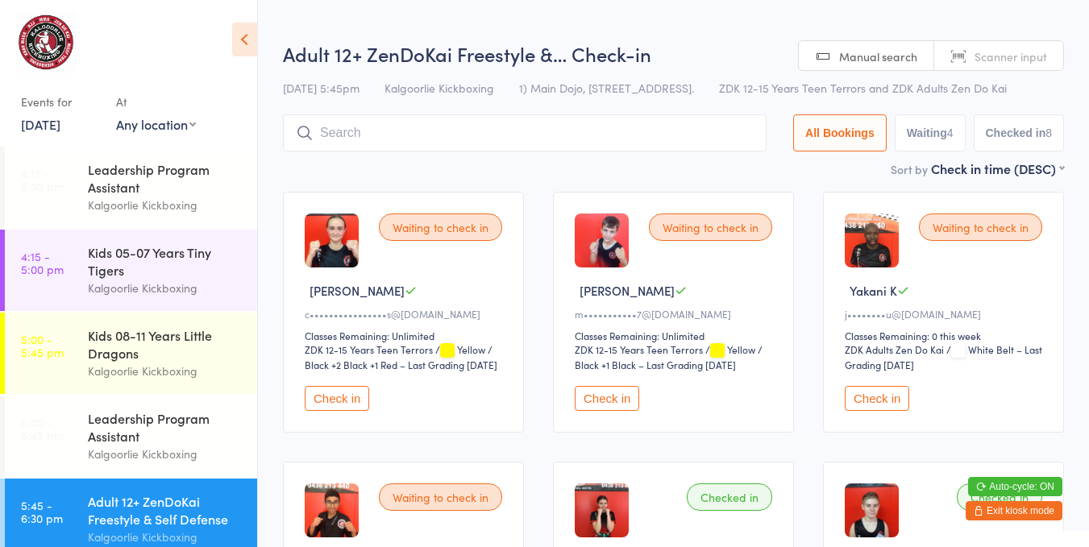
click at [869, 398] on button "Check in" at bounding box center [876, 398] width 64 height 25
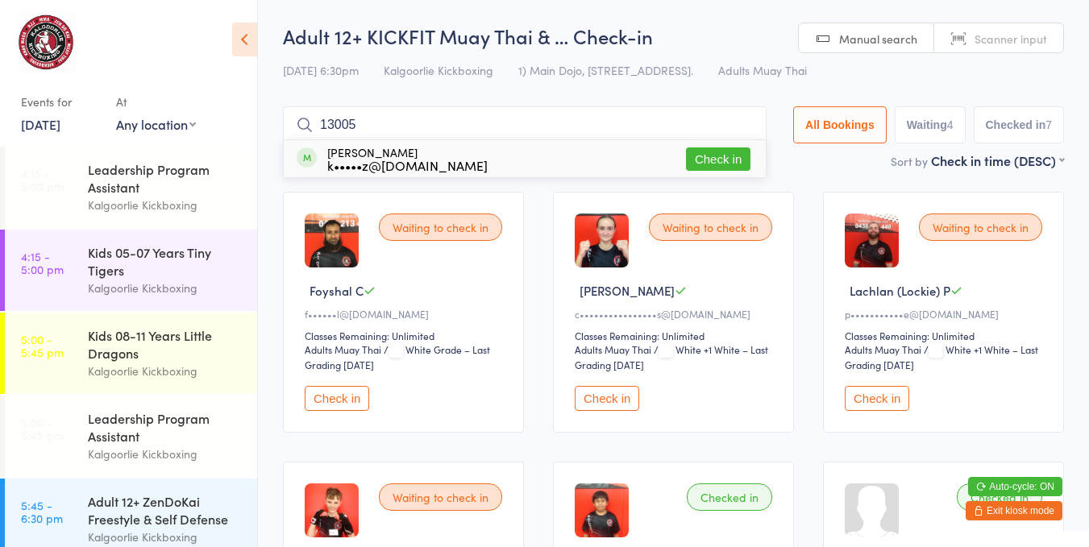
type input "13005"
click at [716, 151] on button "Check in" at bounding box center [718, 158] width 64 height 23
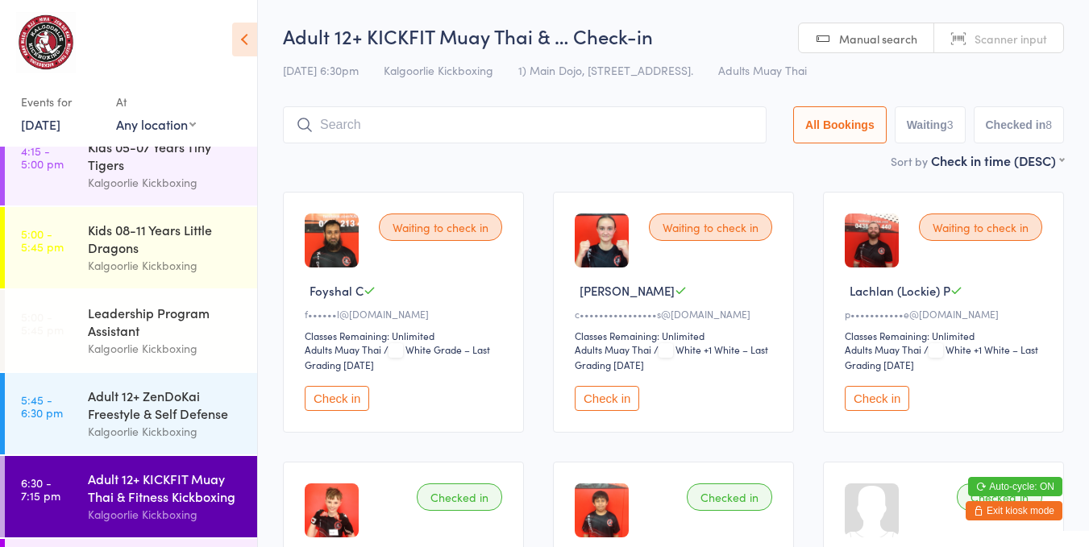
scroll to position [110, 0]
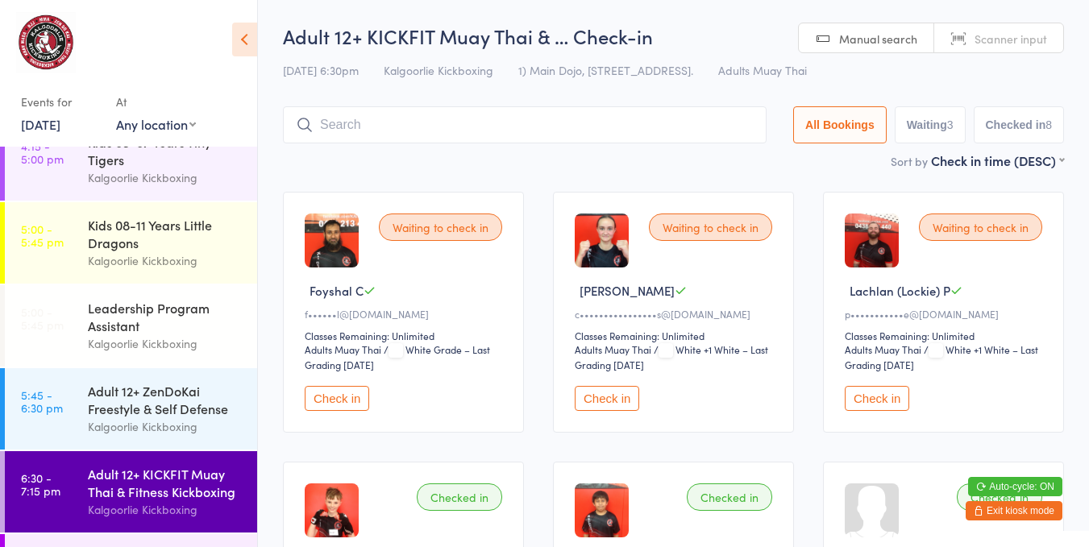
click at [184, 512] on div "Kalgoorlie Kickboxing" at bounding box center [166, 509] width 156 height 19
